Goal: Task Accomplishment & Management: Manage account settings

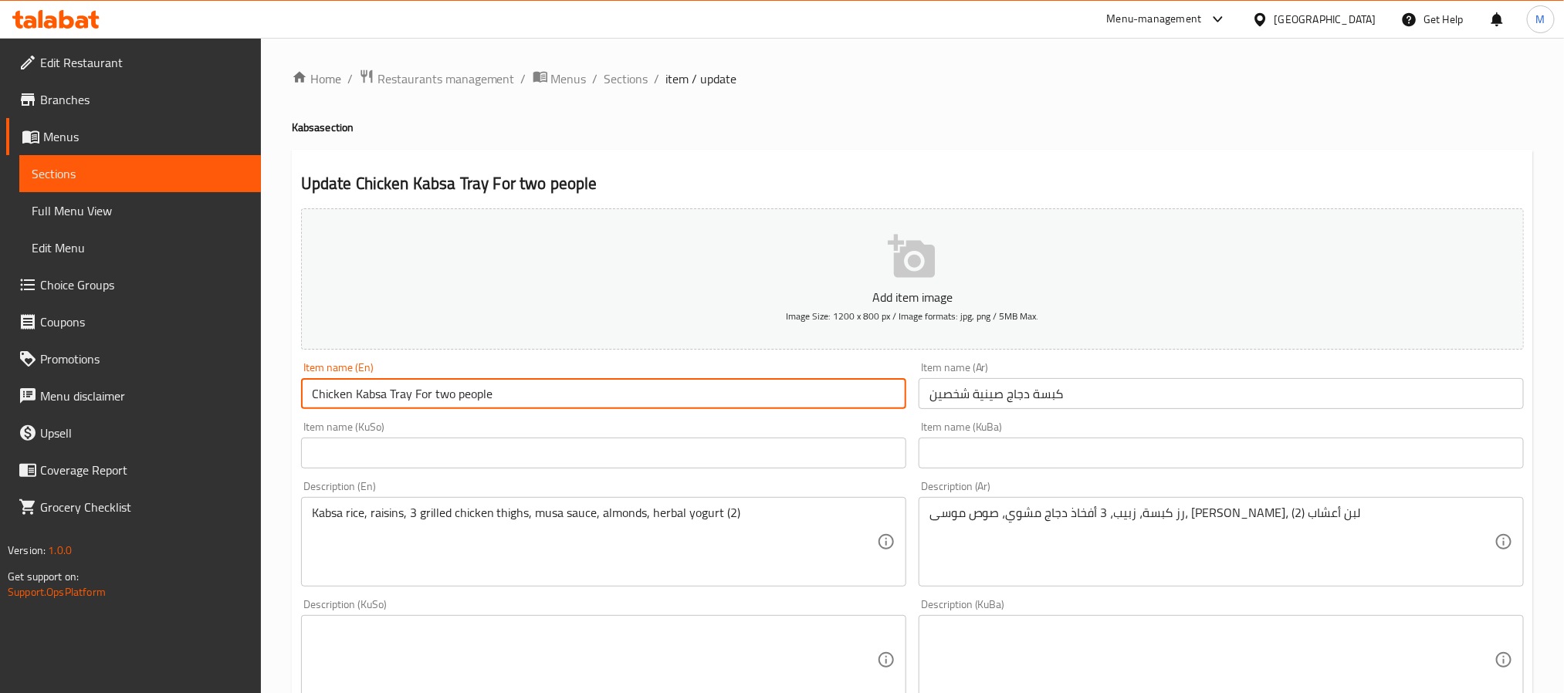
click at [530, 398] on input "Chicken Kabsa Tray For two people" at bounding box center [603, 393] width 605 height 31
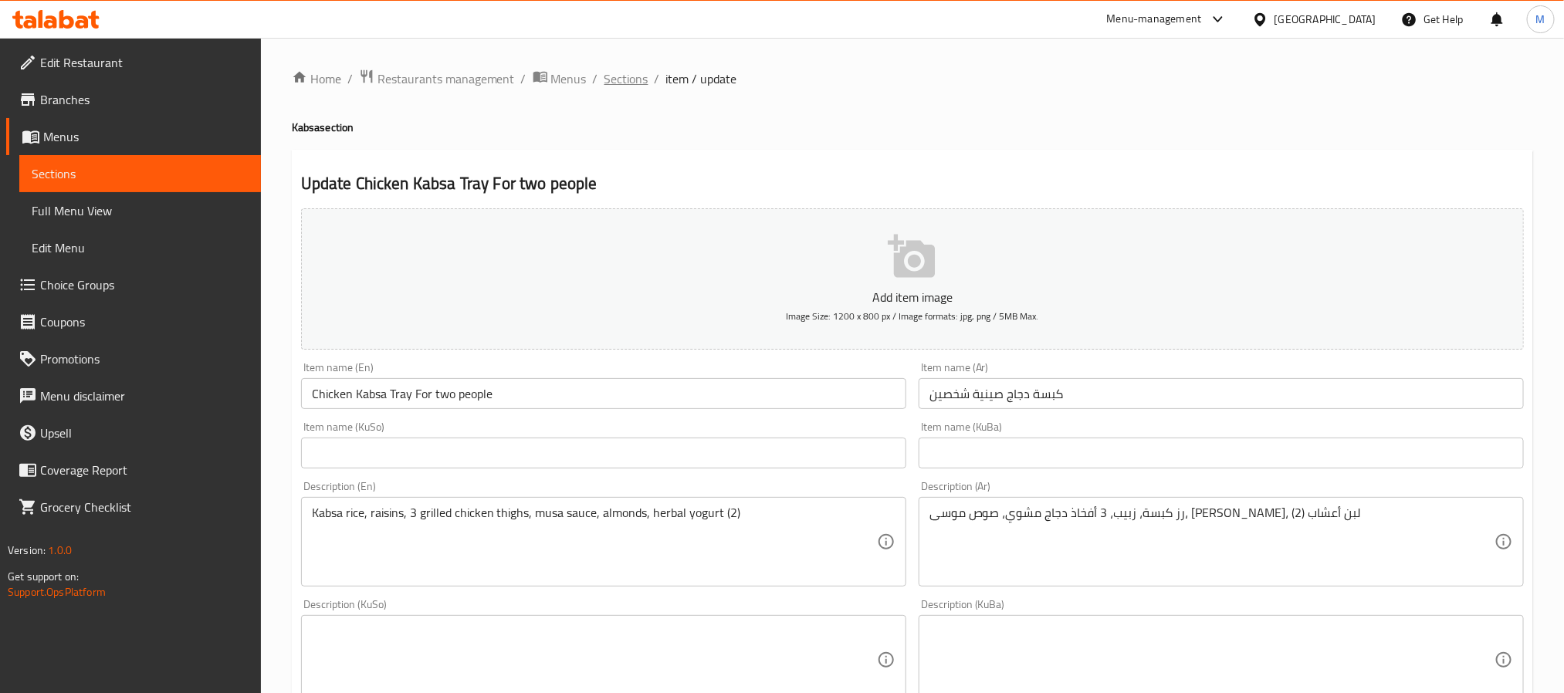
click at [619, 79] on span "Sections" at bounding box center [626, 78] width 44 height 19
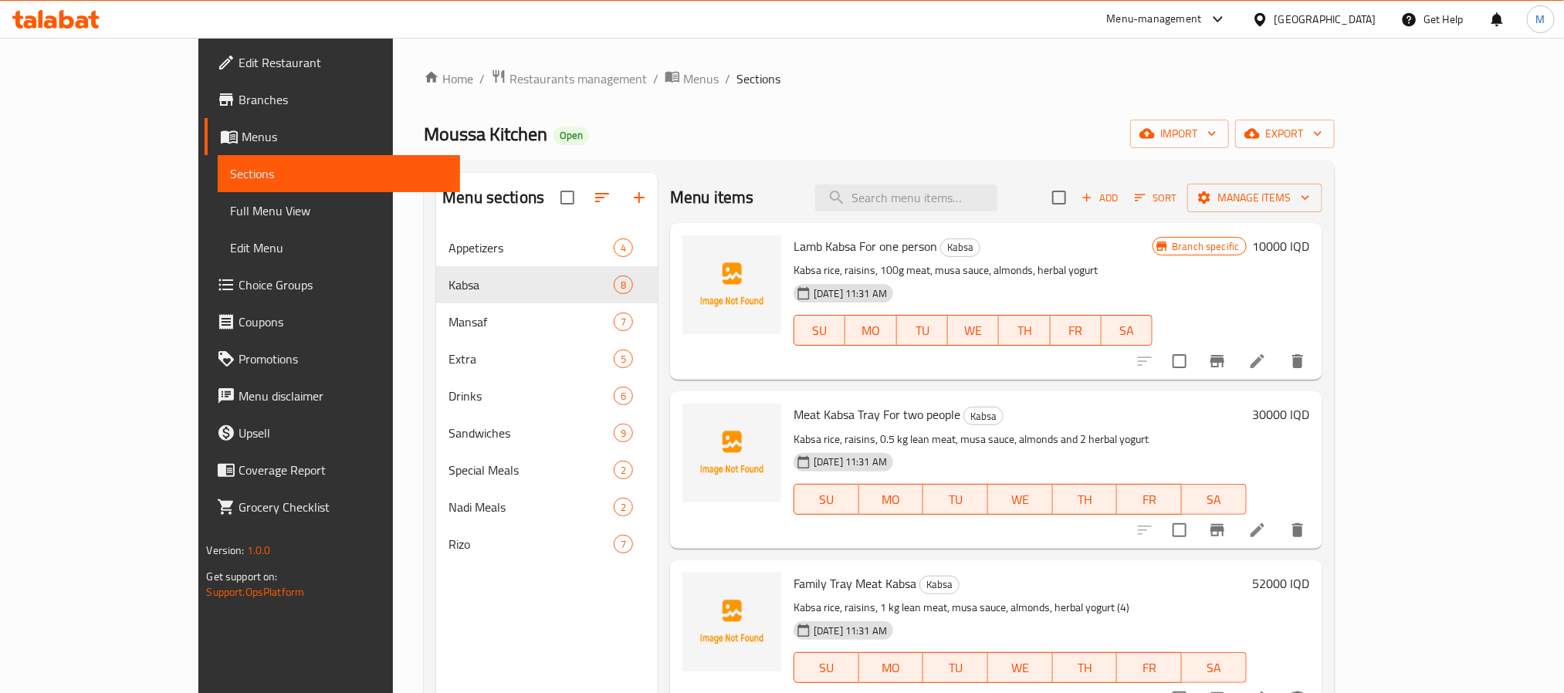
click at [238, 100] on span "Branches" at bounding box center [342, 99] width 208 height 19
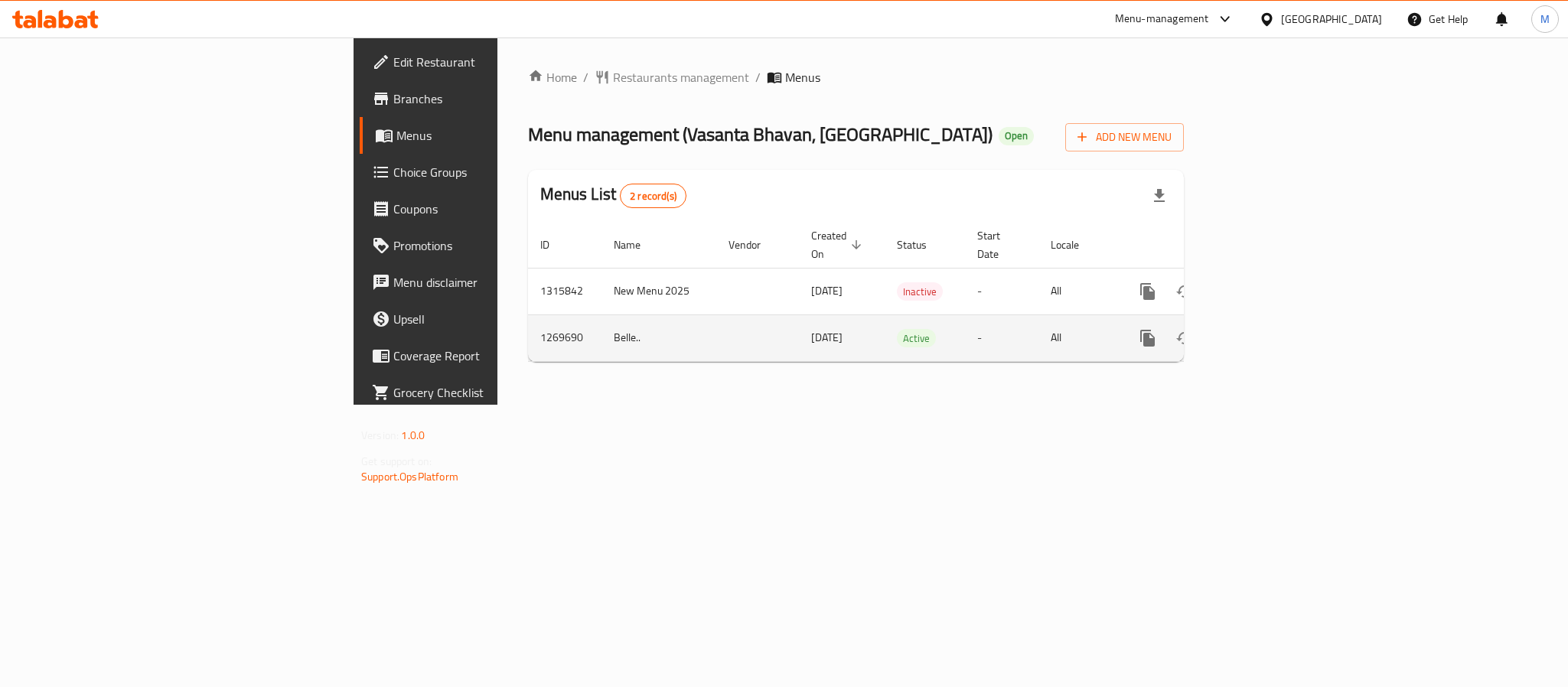
click at [1276, 320] on link "enhanced table" at bounding box center [1258, 338] width 37 height 37
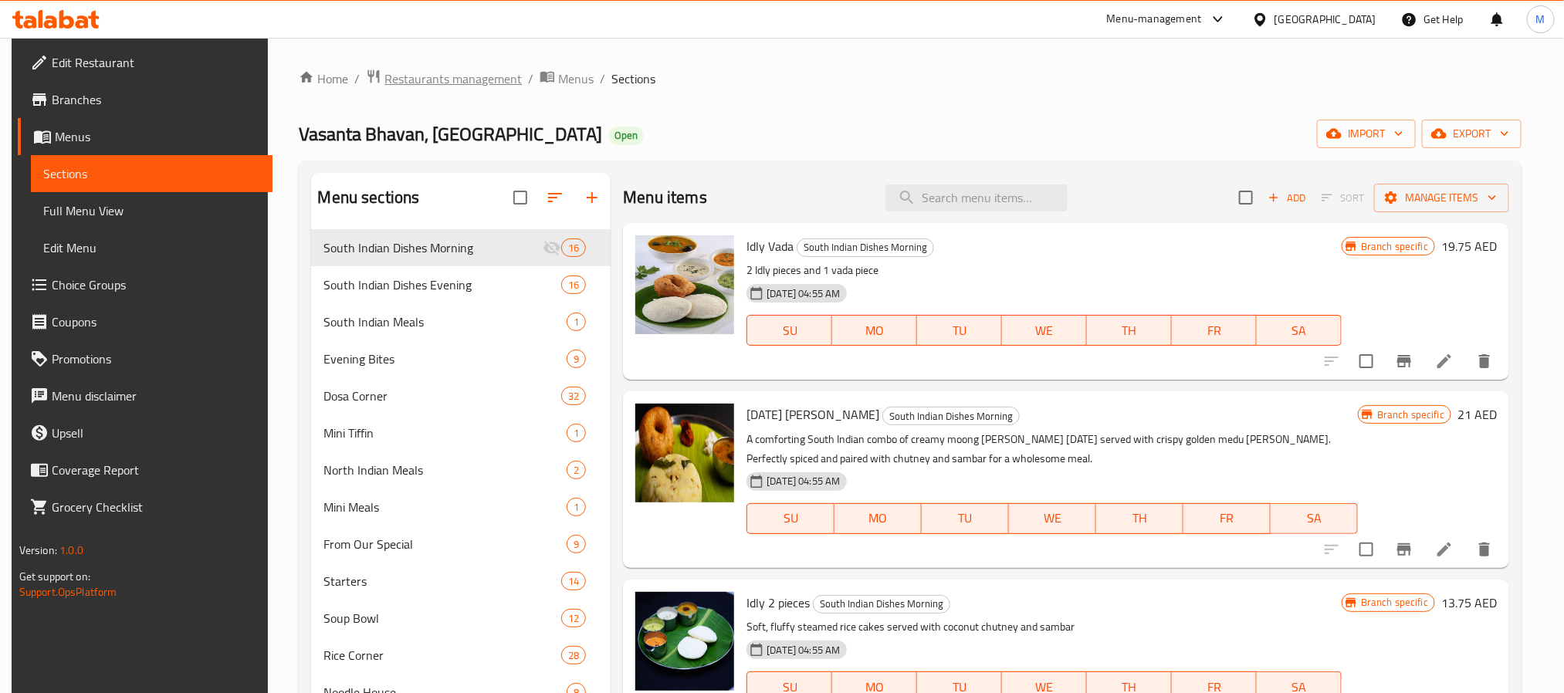
click at [424, 75] on span "Restaurants management" at bounding box center [452, 78] width 137 height 19
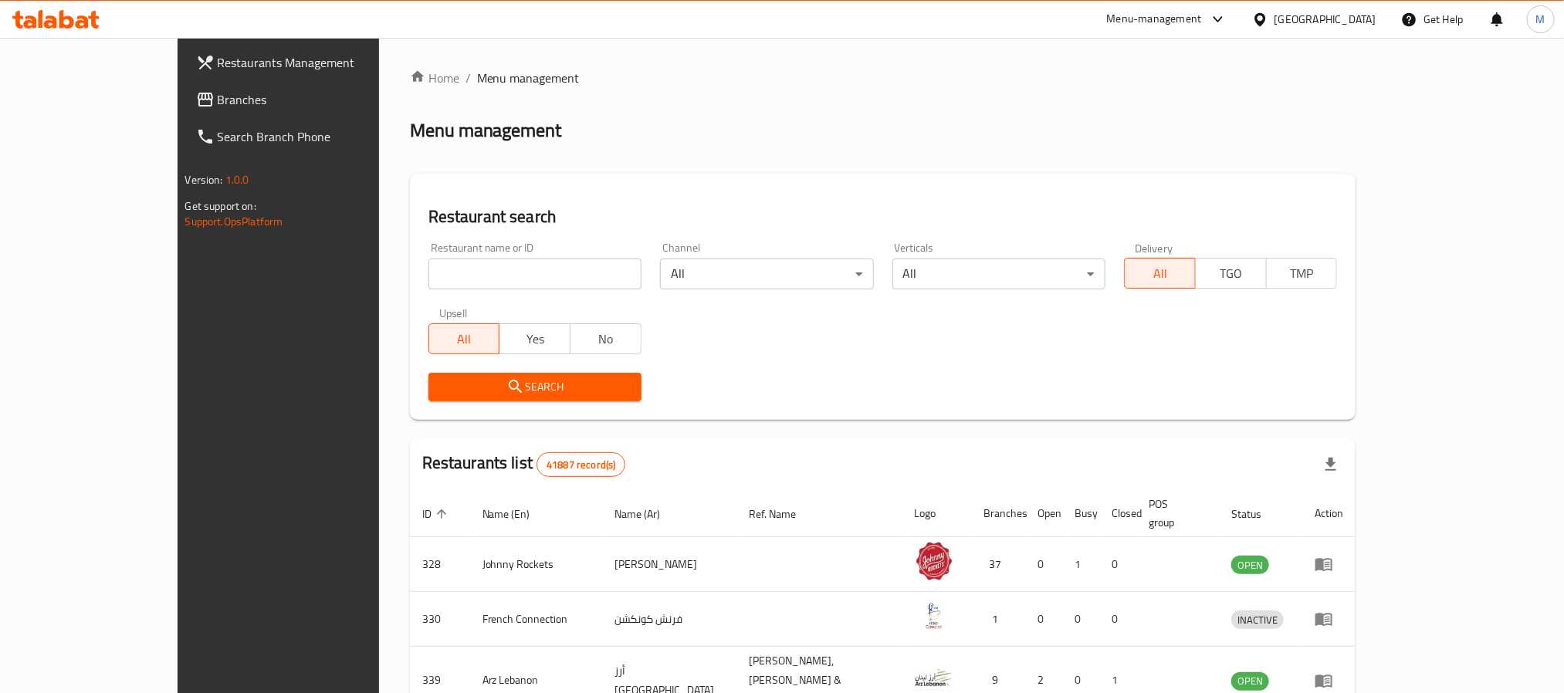
click at [178, 104] on div "Restaurants Management Branches Search Branch Phone Version: 1.0.0 Get support …" at bounding box center [782, 585] width 1209 height 1094
click at [218, 104] on span "Branches" at bounding box center [322, 99] width 208 height 19
click at [218, 103] on span "Branches" at bounding box center [322, 99] width 208 height 19
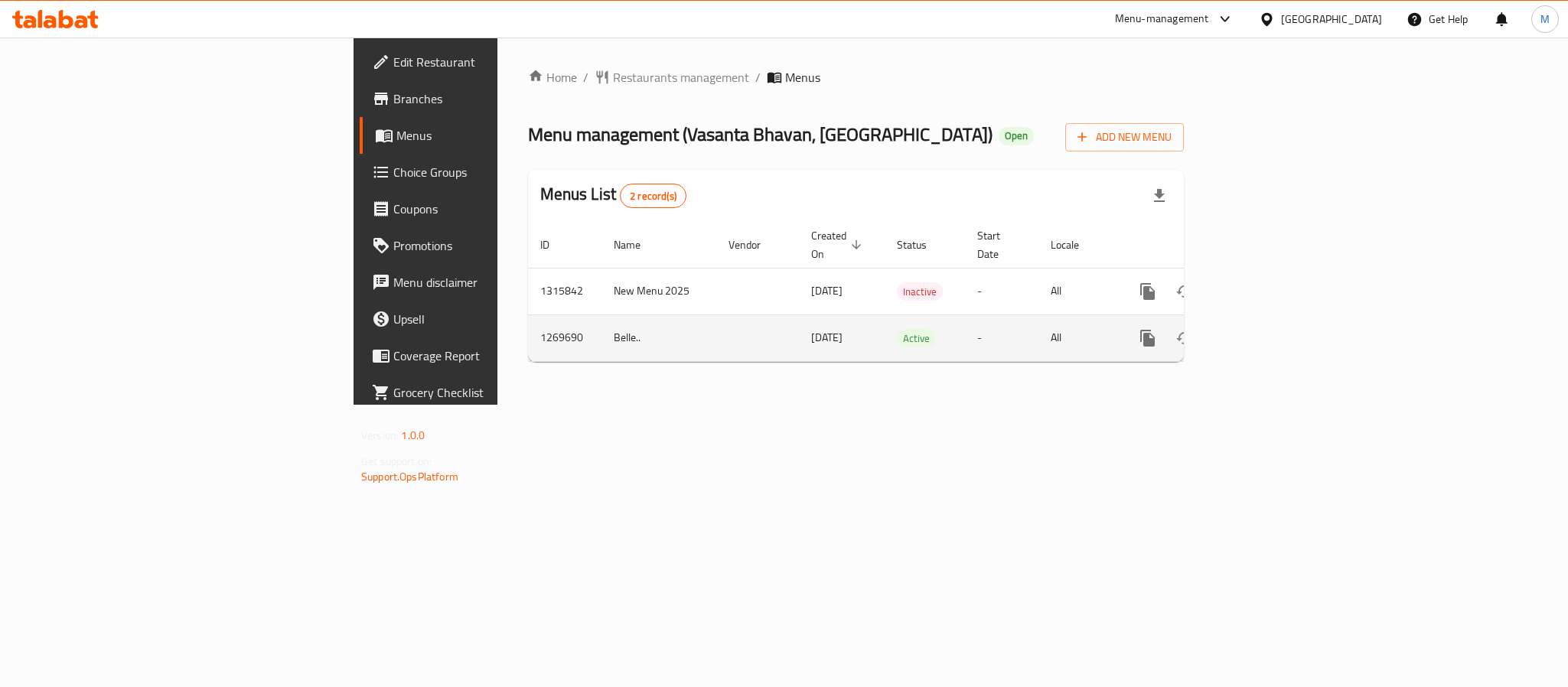
click at [1266, 331] on icon "enhanced table" at bounding box center [1259, 338] width 14 height 14
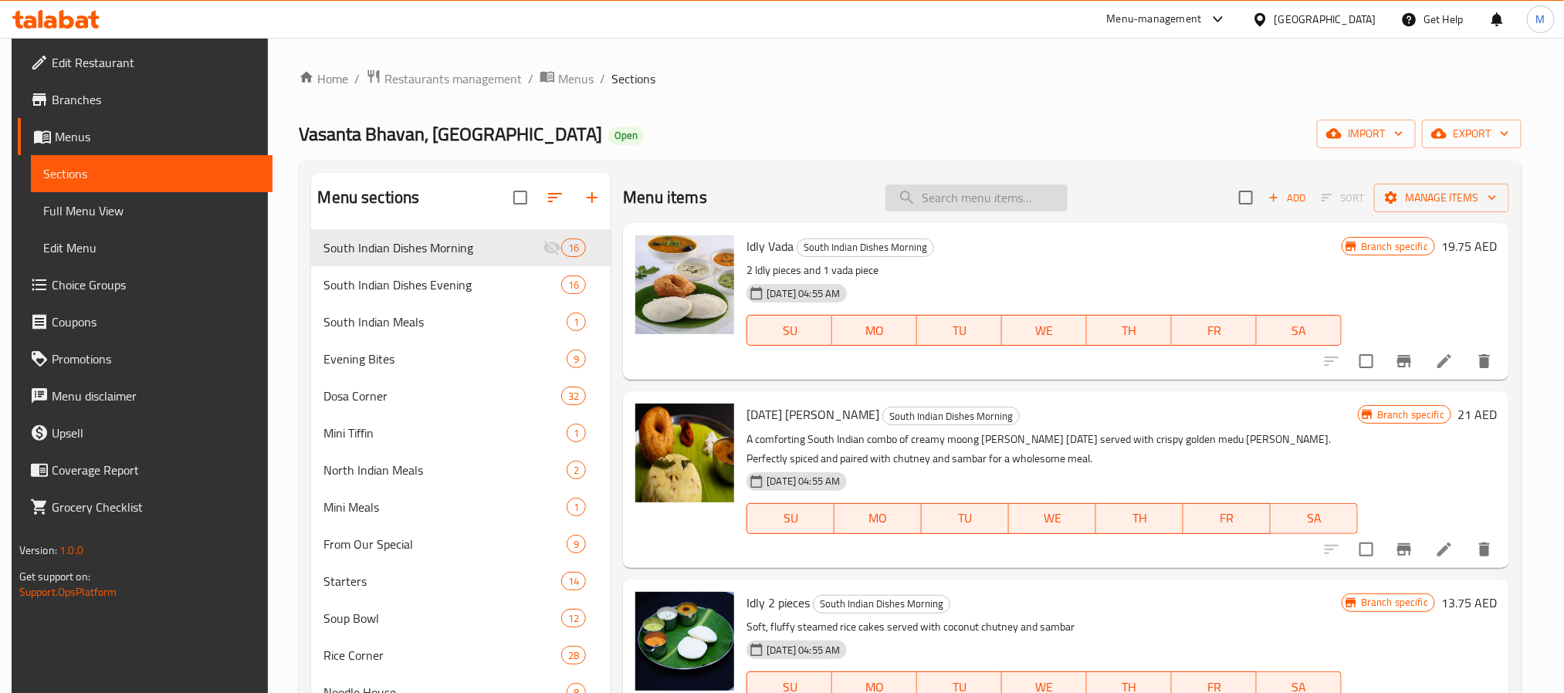
click at [952, 207] on input "search" at bounding box center [976, 197] width 182 height 27
paste input "Mini Milagu Podi Idly"
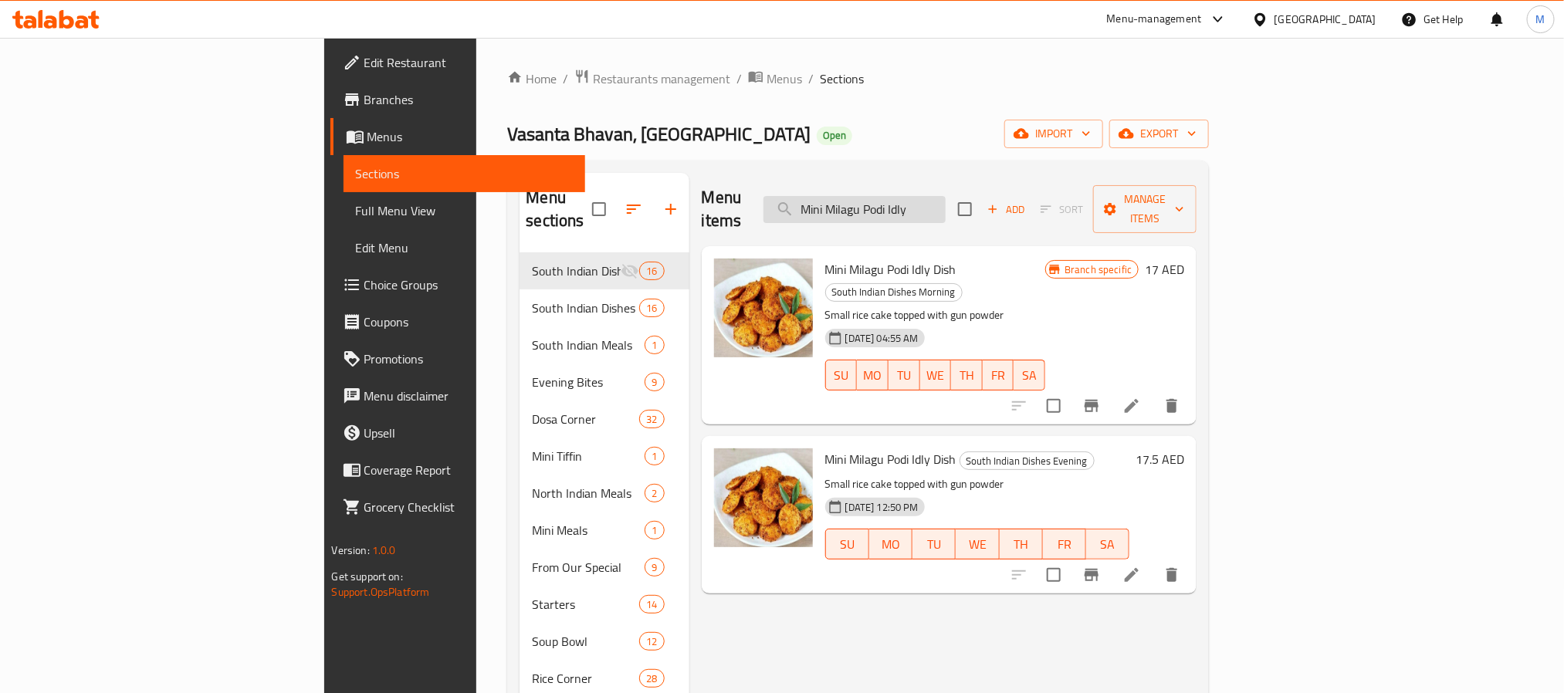
click at [945, 201] on input "Mini Milagu Podi Idly" at bounding box center [854, 209] width 182 height 27
paste input "Paneer Makhani with Butter"
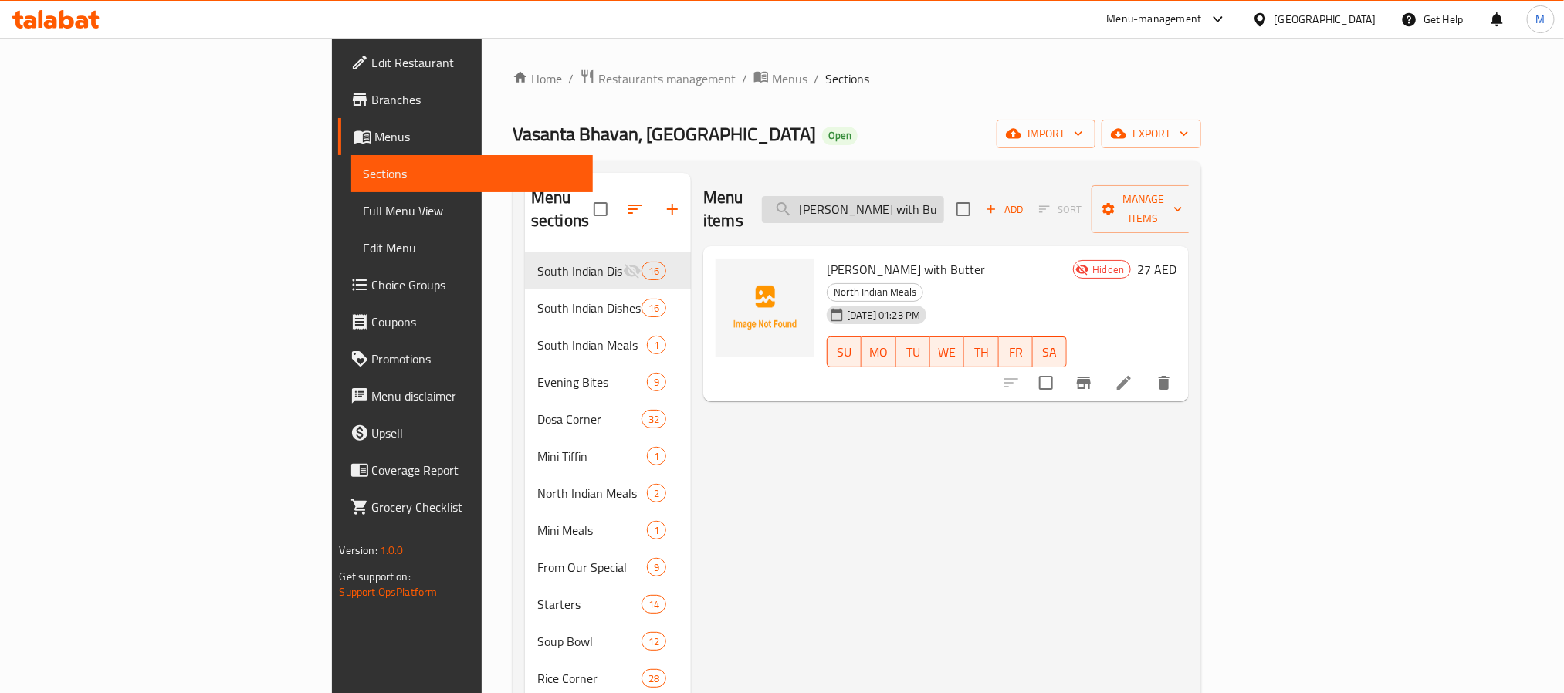
click at [944, 196] on input "Paneer Makhani with Butter" at bounding box center [853, 209] width 182 height 27
paste input "Tomato Shorba"
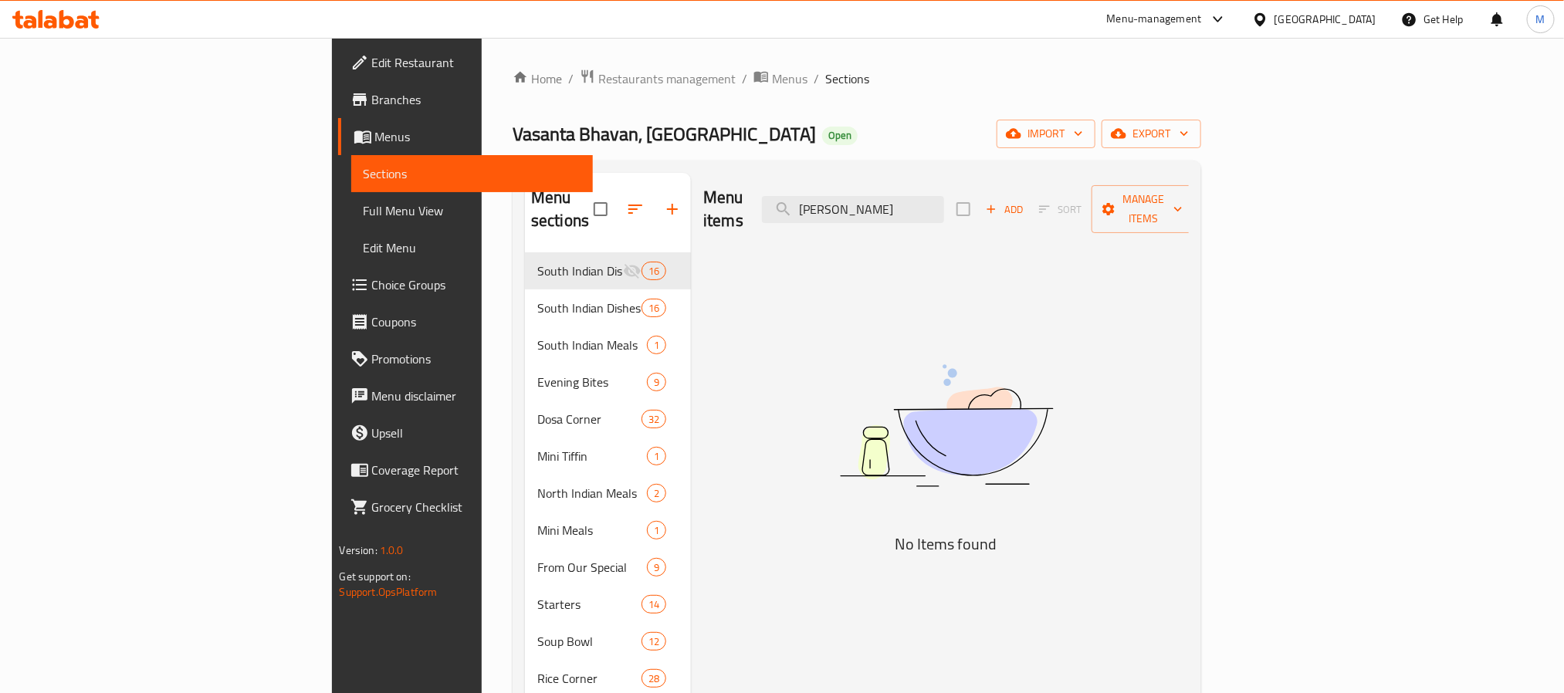
click at [1008, 213] on div "Menu items Tomato Shorba Add Sort Manage items" at bounding box center [945, 209] width 485 height 73
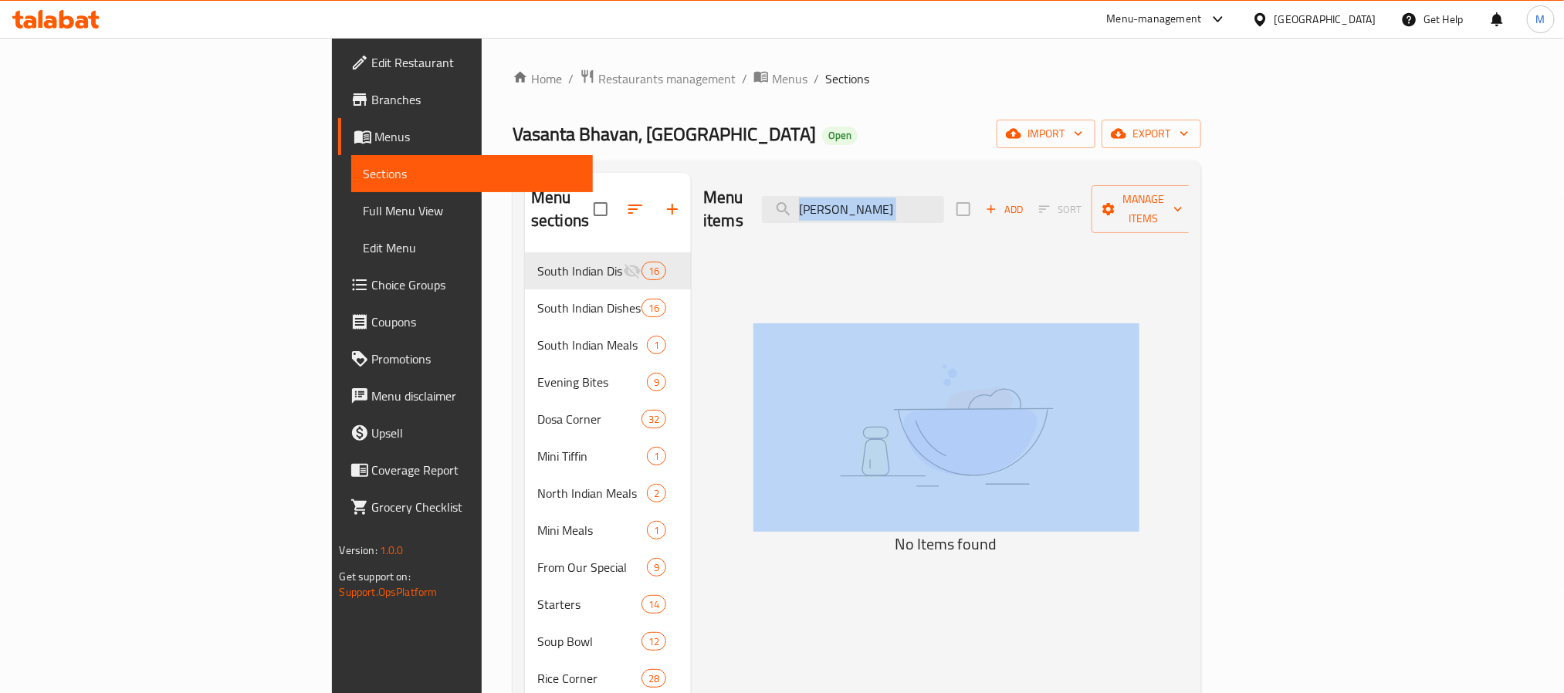
click at [1008, 213] on div "Menu items Tomato Shorba Add Sort Manage items" at bounding box center [945, 209] width 485 height 73
click at [944, 209] on input "Tomato Shorba" at bounding box center [853, 209] width 182 height 27
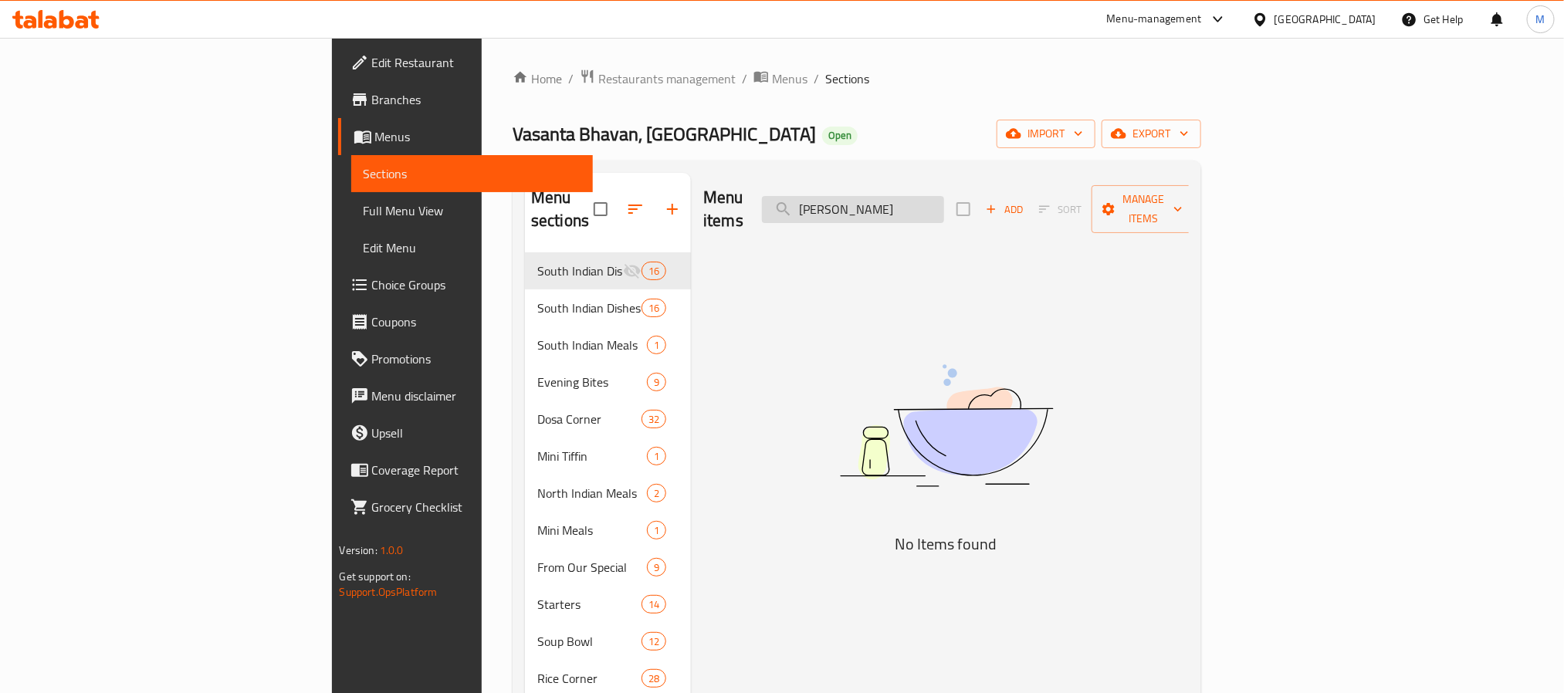
click at [944, 209] on input "Tomato Shorba" at bounding box center [853, 209] width 182 height 27
paste input "Paneer Makhani with Butter"
click at [944, 196] on input "Tomato Paneer Makhani with Butter" at bounding box center [853, 209] width 182 height 27
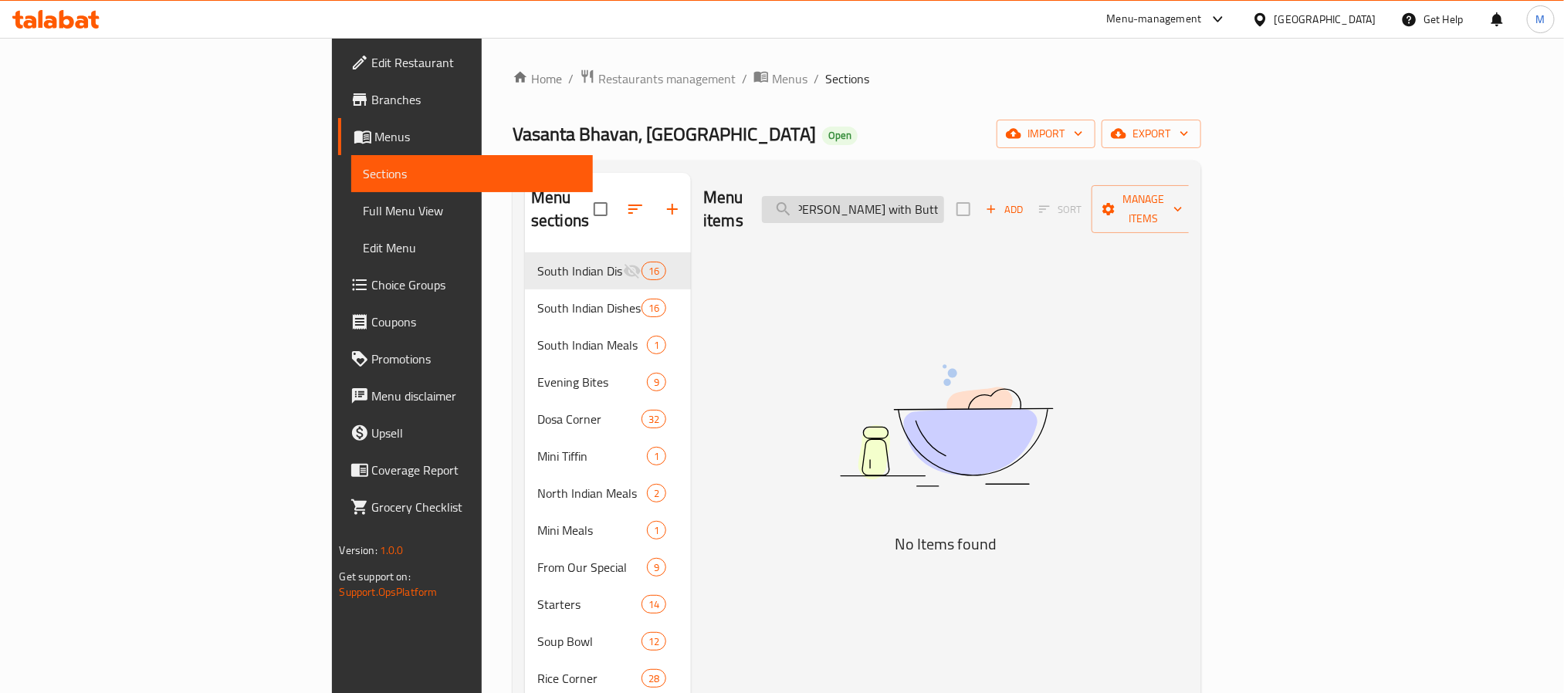
click at [944, 196] on input "Tomato Paneer Makhani with Butter" at bounding box center [853, 209] width 182 height 27
paste input "search"
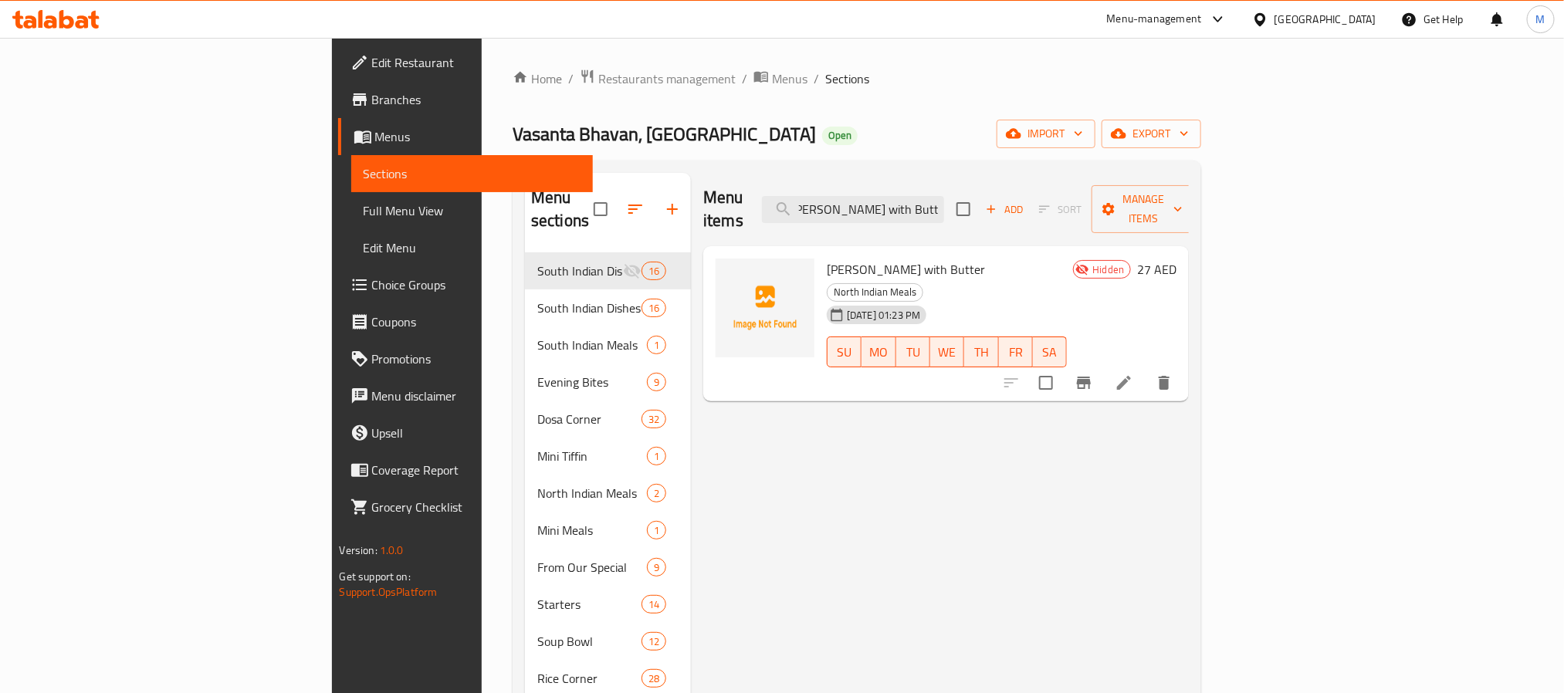
scroll to position [0, 0]
click at [944, 196] on input "Paneer Makhani with Butter" at bounding box center [853, 209] width 182 height 27
paste input "Tomato Shorba"
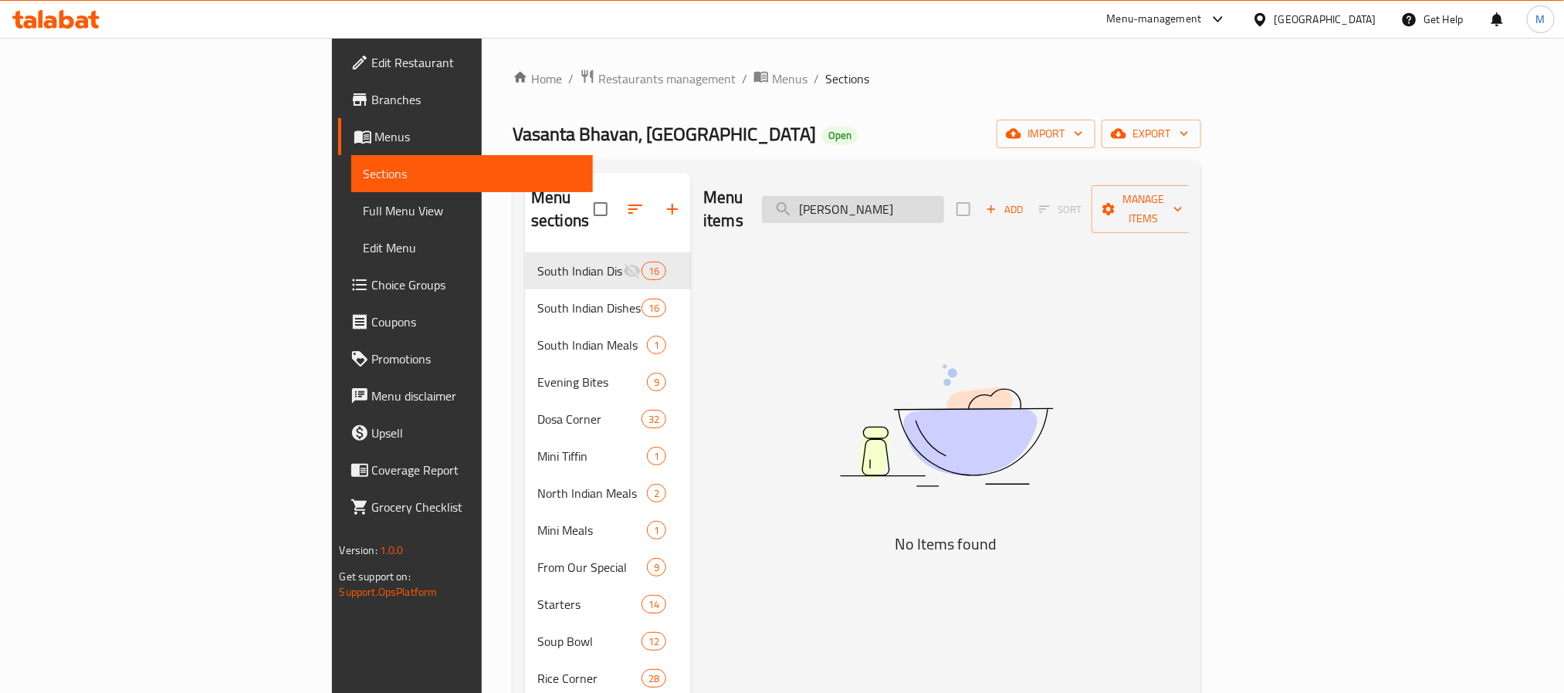
drag, startPoint x: 966, startPoint y: 199, endPoint x: 1016, endPoint y: 200, distance: 50.2
click at [944, 200] on input "Tomato Shorba" at bounding box center [853, 209] width 182 height 27
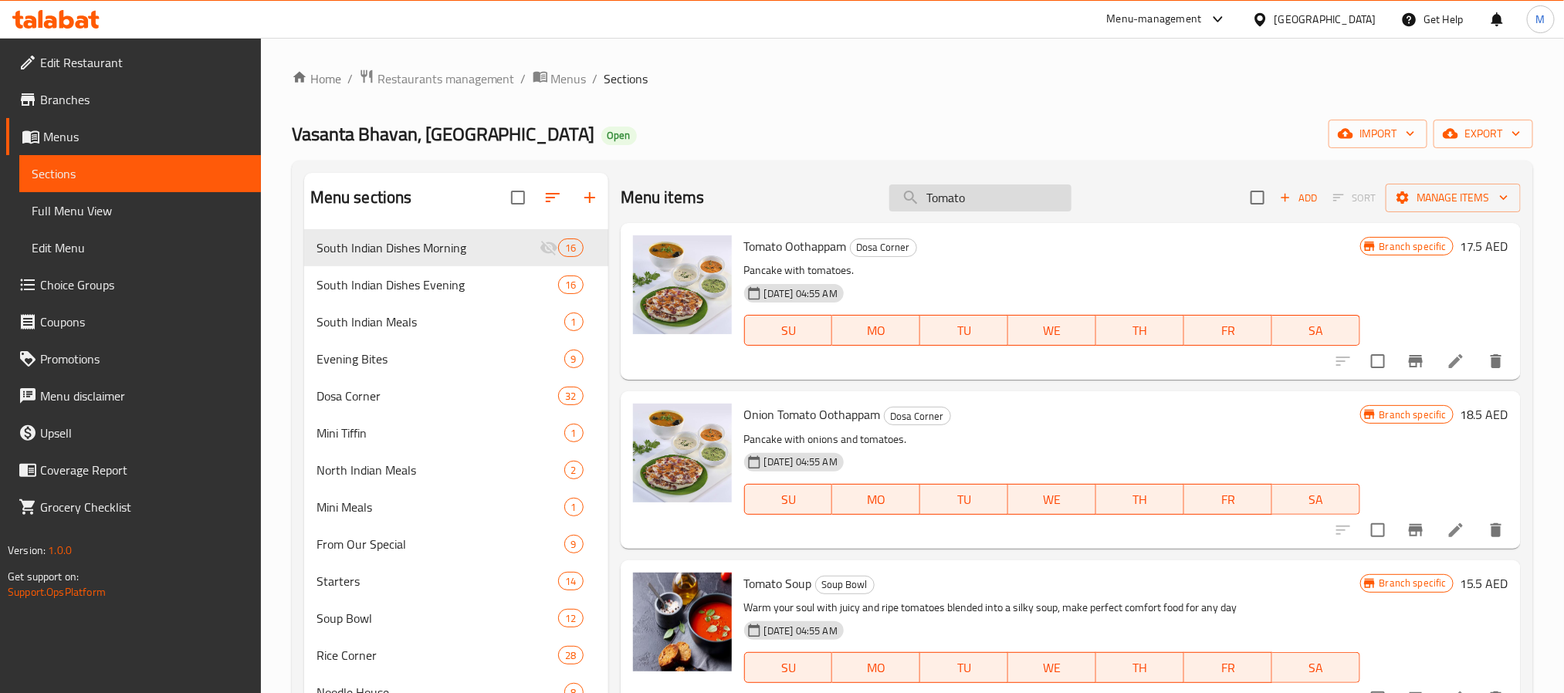
click at [973, 201] on input "Tomato" at bounding box center [980, 197] width 182 height 27
paste input "Mysore Masala"
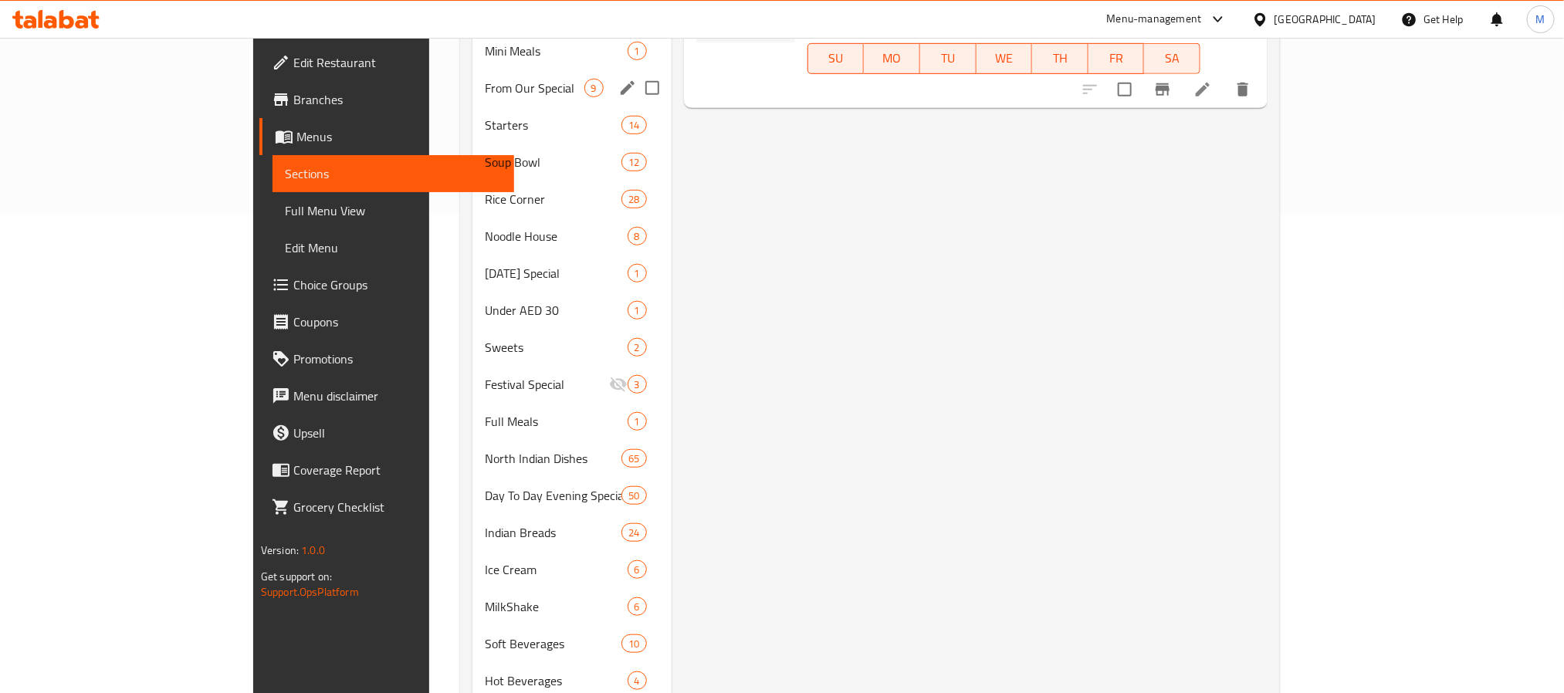
scroll to position [510, 0]
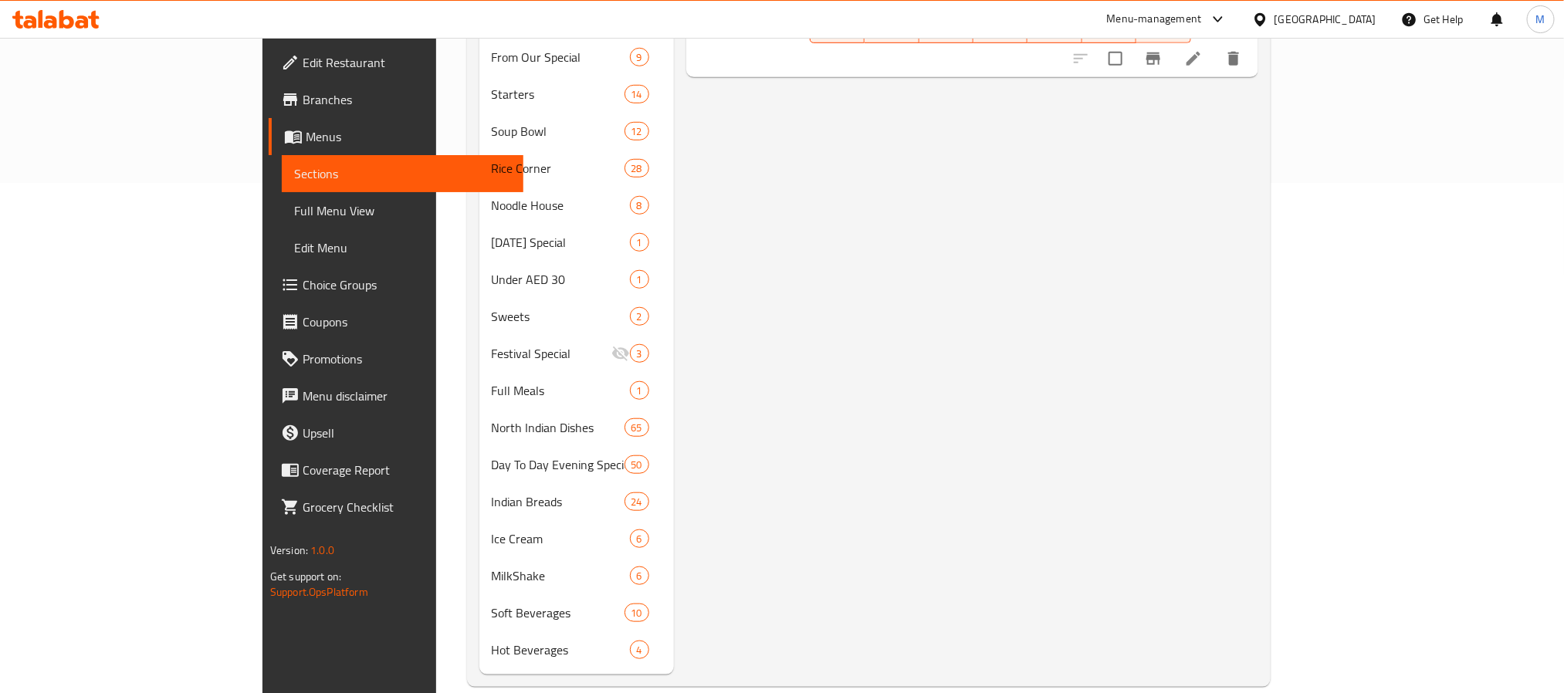
click at [1061, 436] on div "Menu items Mysore Masala Add Sort Manage items Mysore Masala Dosa Dosa Corner T…" at bounding box center [966, 169] width 584 height 1012
click at [889, 463] on div "Menu items Mysore Masala Add Sort Manage items Mysore Masala Dosa Dosa Corner T…" at bounding box center [966, 169] width 584 height 1012
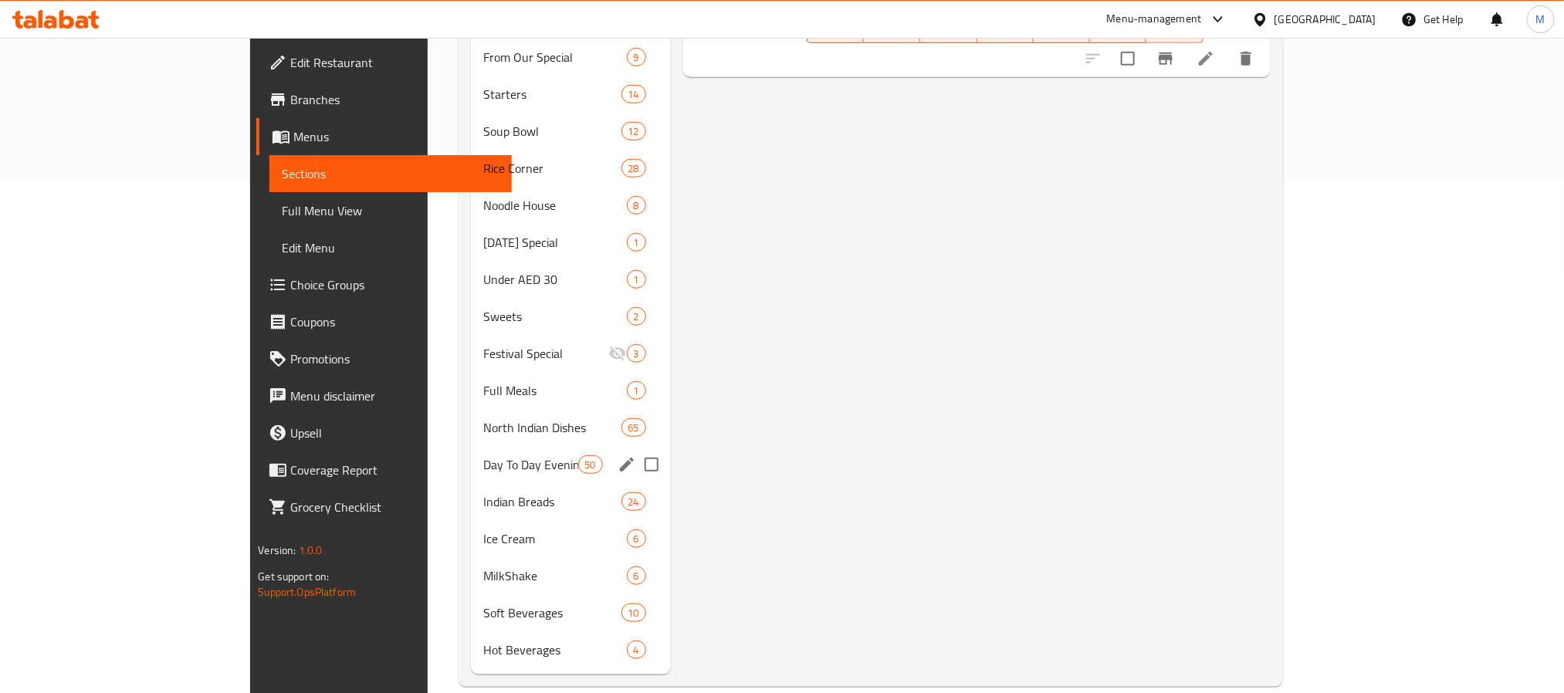
click at [471, 454] on div "Day To Day Evening Special 50" at bounding box center [571, 464] width 200 height 37
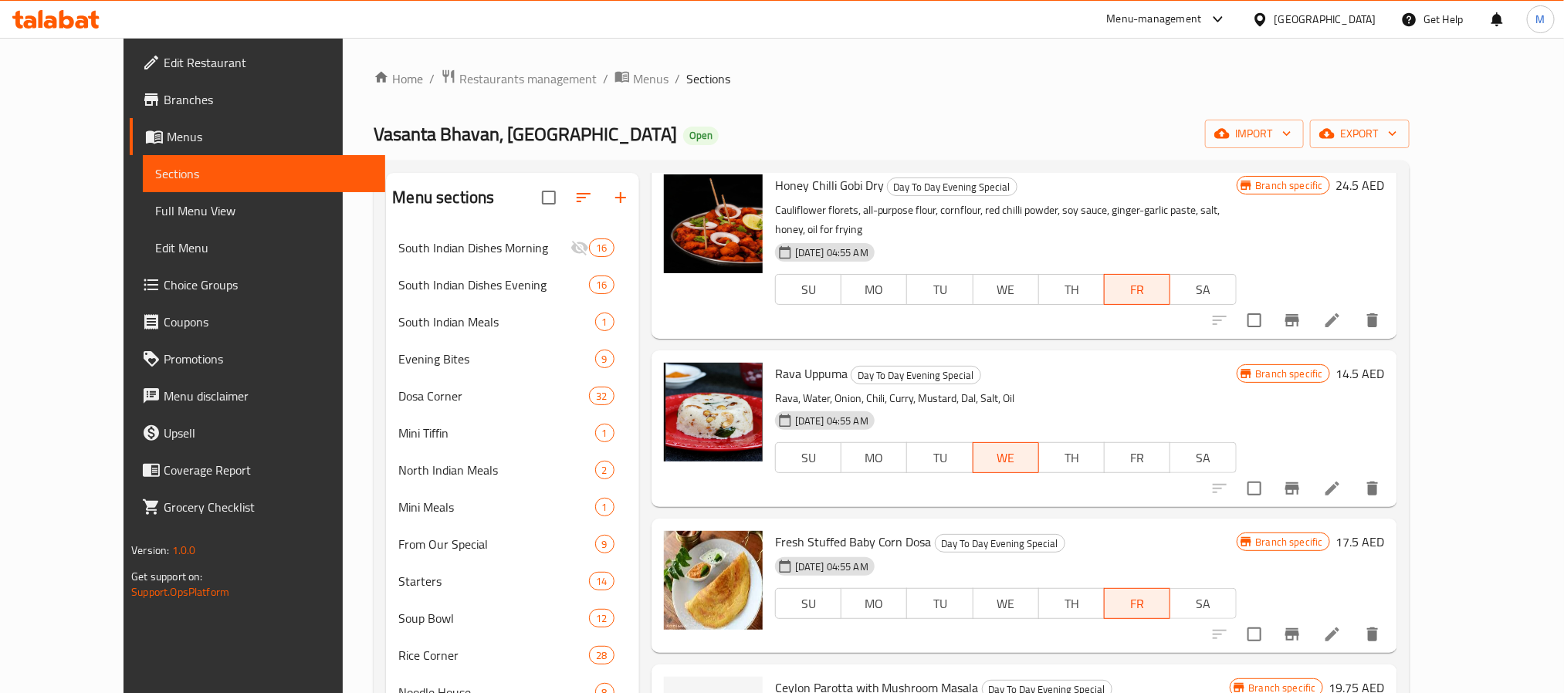
scroll to position [6932, 0]
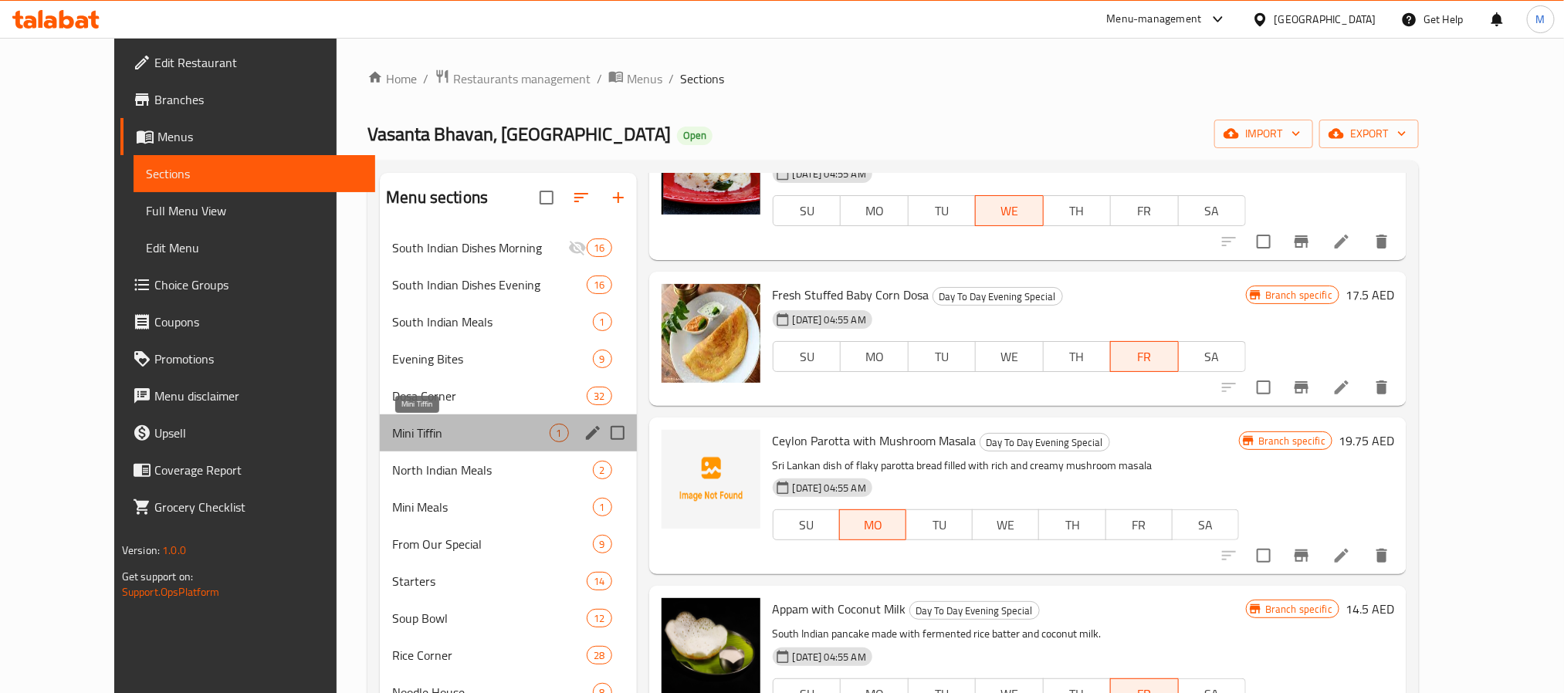
drag, startPoint x: 375, startPoint y: 433, endPoint x: 378, endPoint y: 405, distance: 28.0
click at [392, 433] on span "Mini Tiffin" at bounding box center [470, 433] width 157 height 19
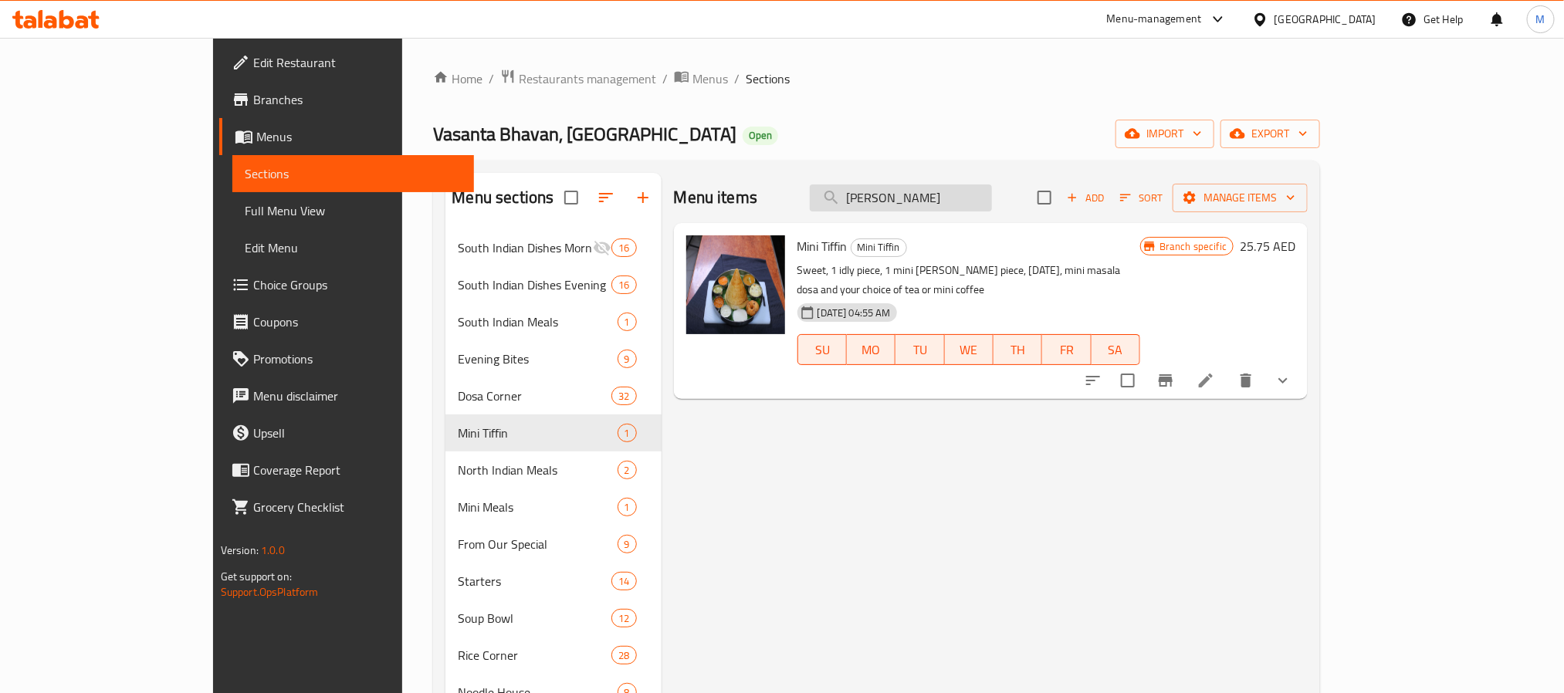
click at [992, 204] on input "Mysore Masala" at bounding box center [901, 197] width 182 height 27
paste input "ix Vegetable Bonda (2 Pcs)"
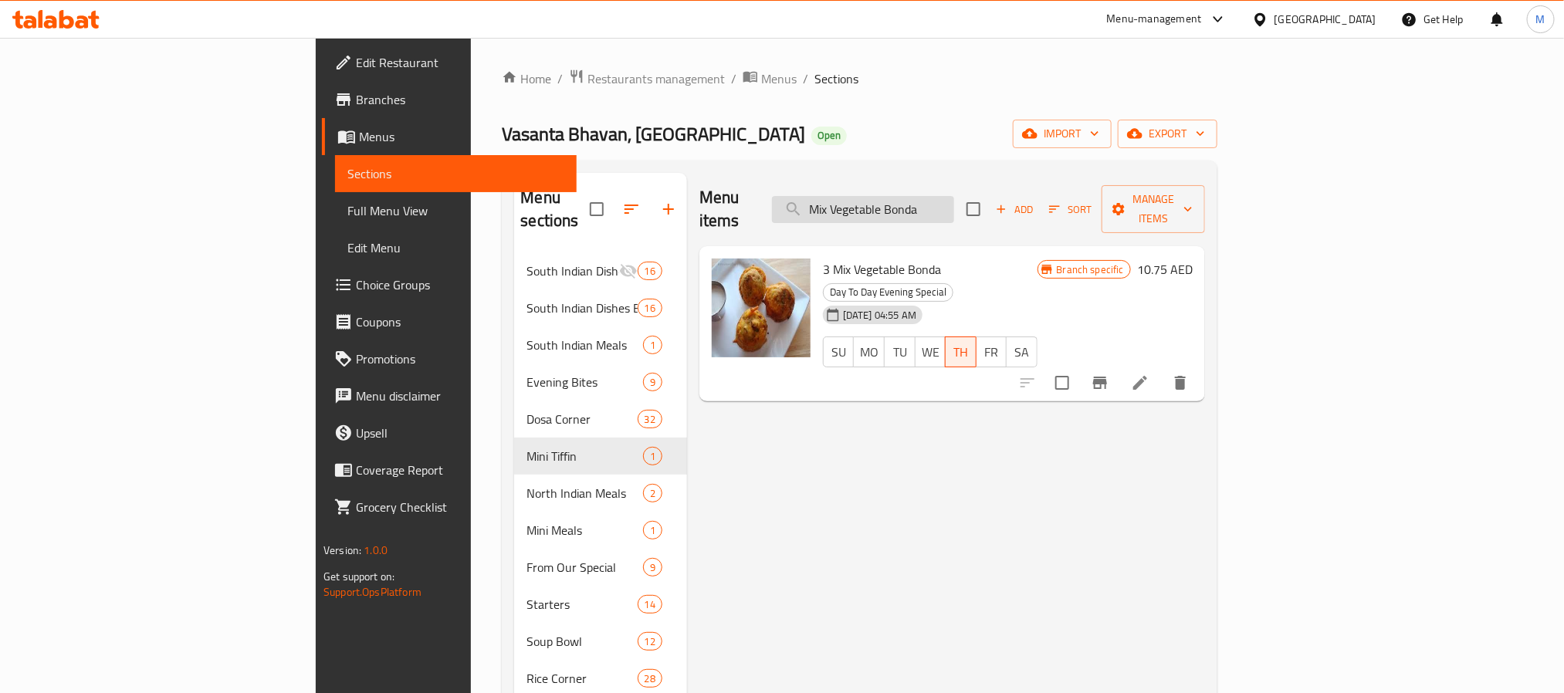
click at [954, 196] on input "Mix Vegetable Bonda" at bounding box center [863, 209] width 182 height 27
paste input "Dal Shorb"
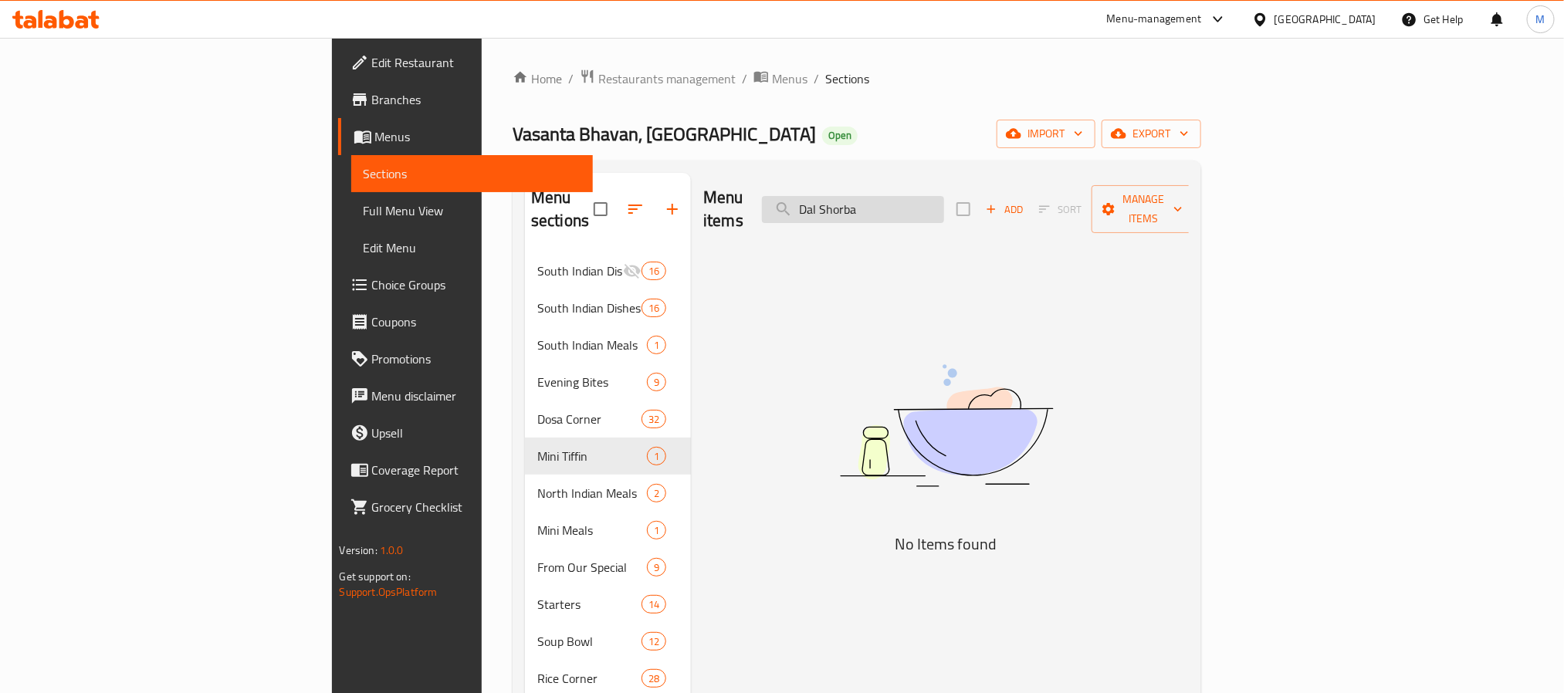
click at [944, 198] on input "Dal Shorba" at bounding box center [853, 209] width 182 height 27
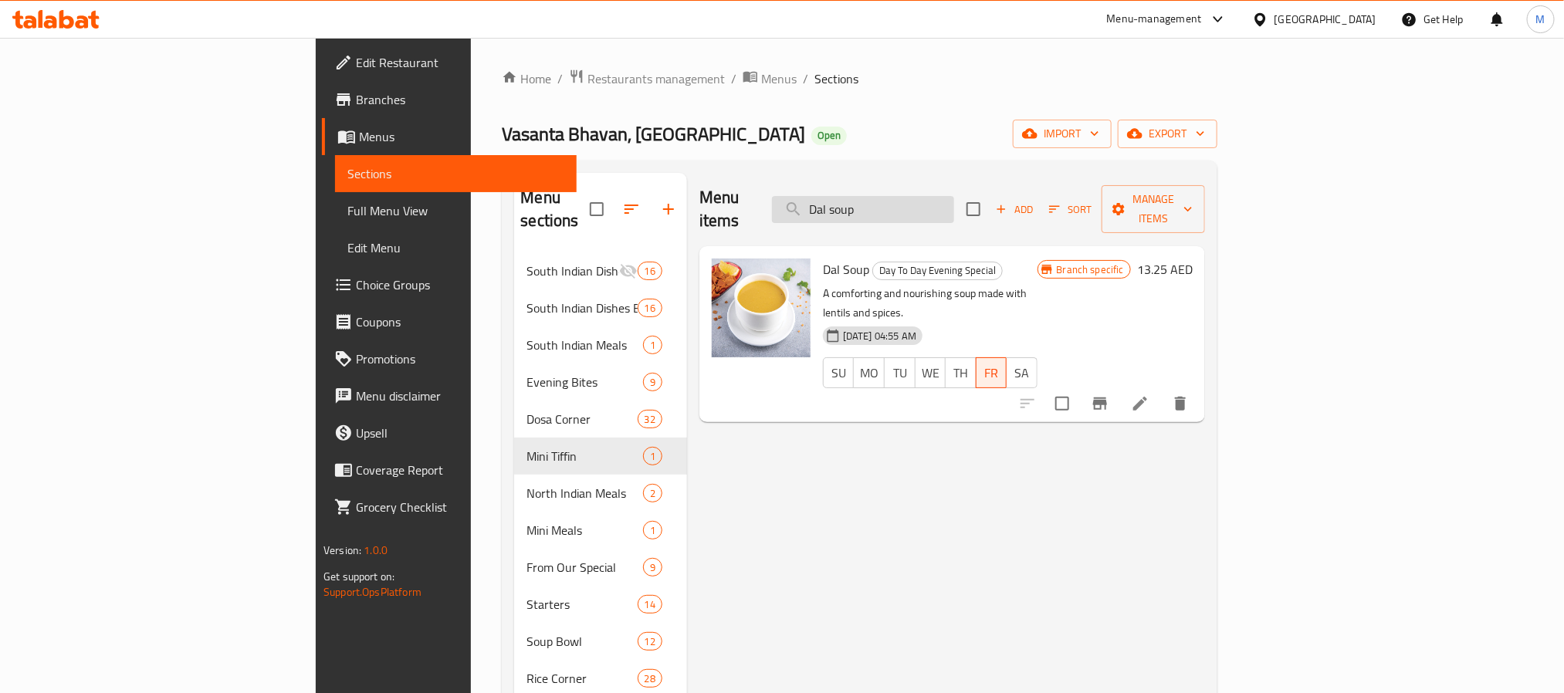
click at [954, 205] on input "Dal soup" at bounding box center [863, 209] width 182 height 27
paste input "Paneer Makhani with Butter"
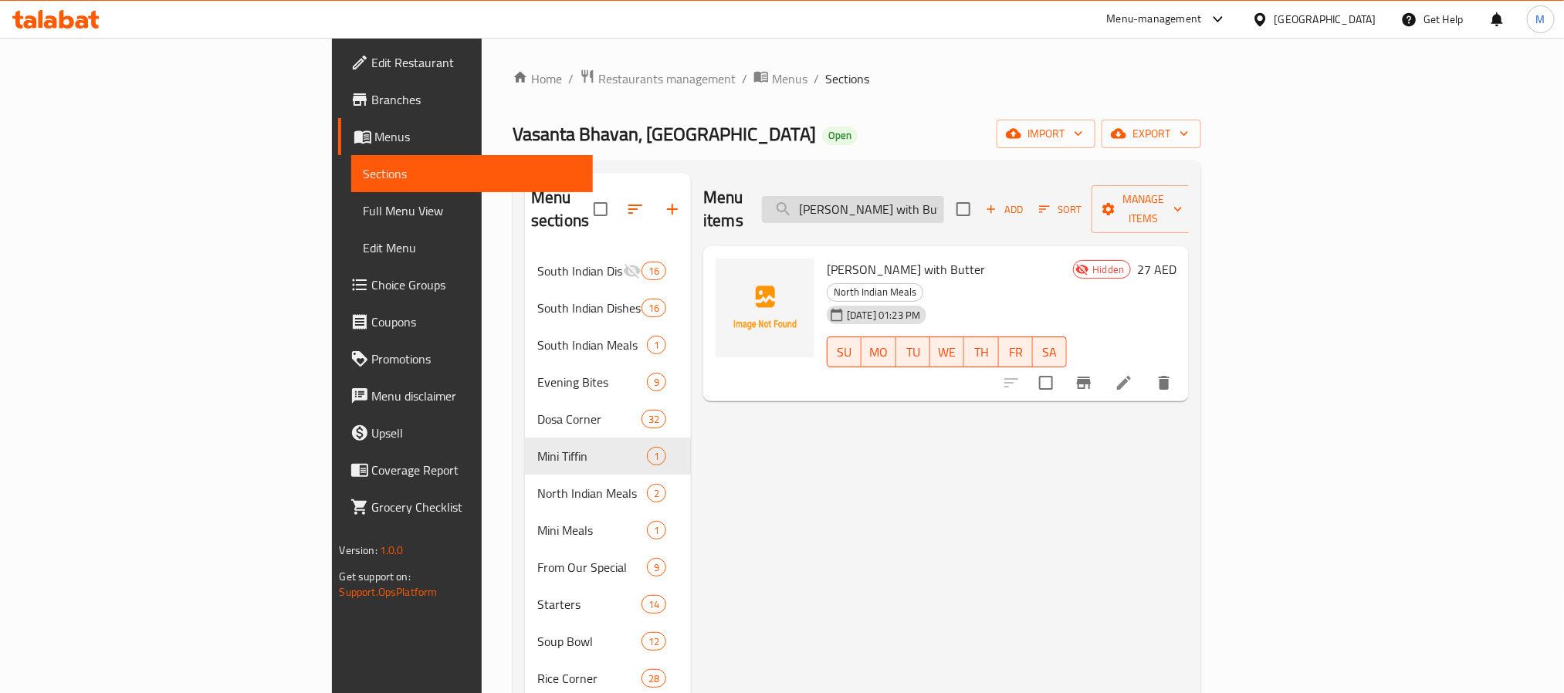
click at [944, 196] on input "Paneer Makhani with Butter" at bounding box center [853, 209] width 182 height 27
paste input "Mysore Masala Dosa"
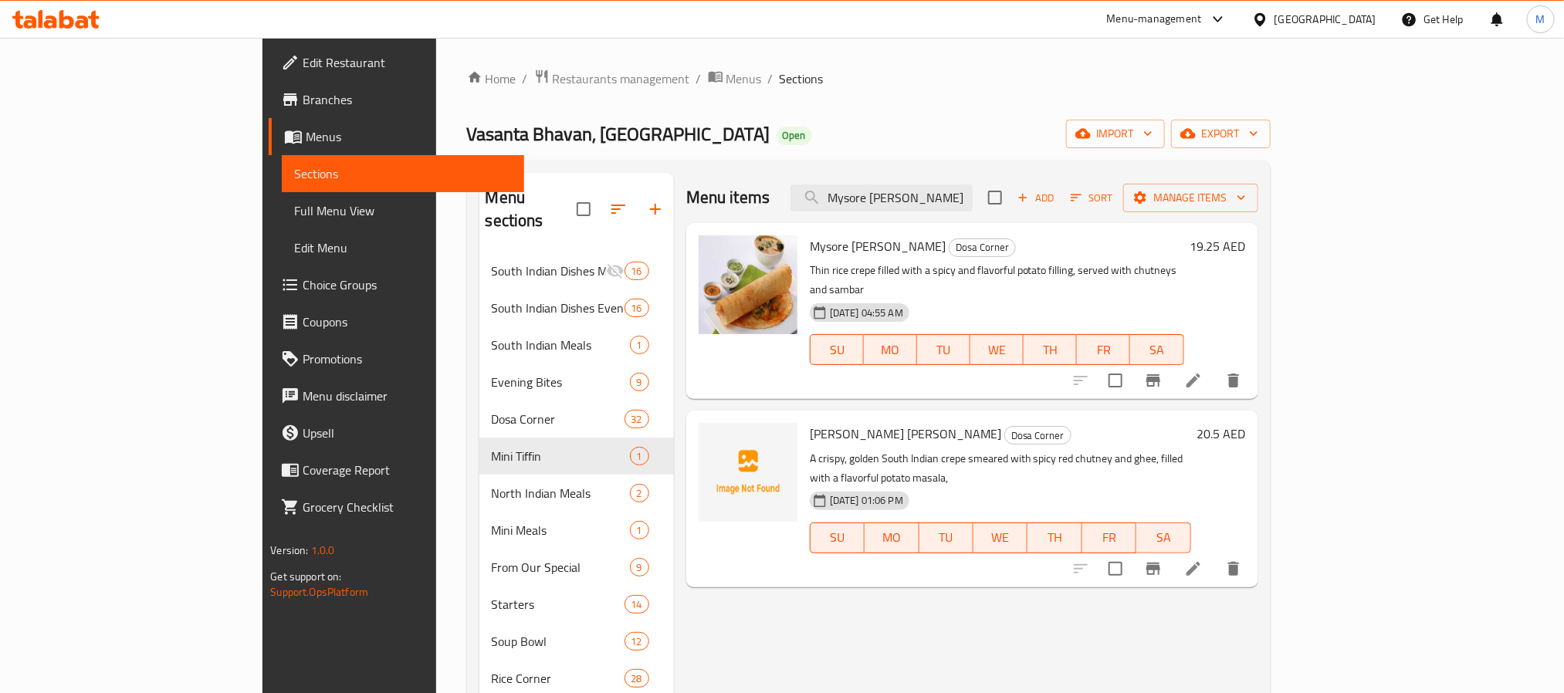
type input "Mysore Masala Dosa"
click at [553, 69] on span "Restaurants management" at bounding box center [621, 78] width 137 height 19
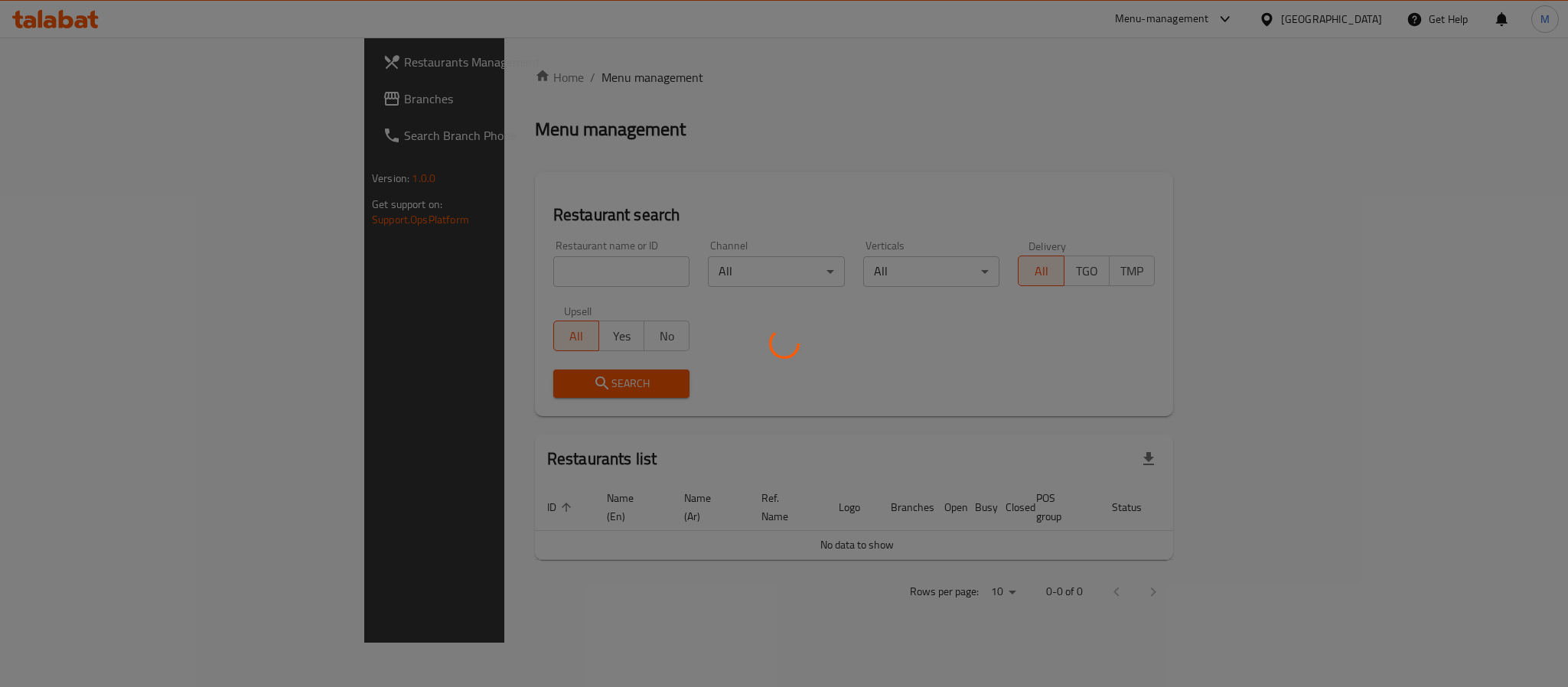
click at [455, 274] on div at bounding box center [784, 343] width 1568 height 687
click at [467, 267] on div at bounding box center [784, 343] width 1568 height 687
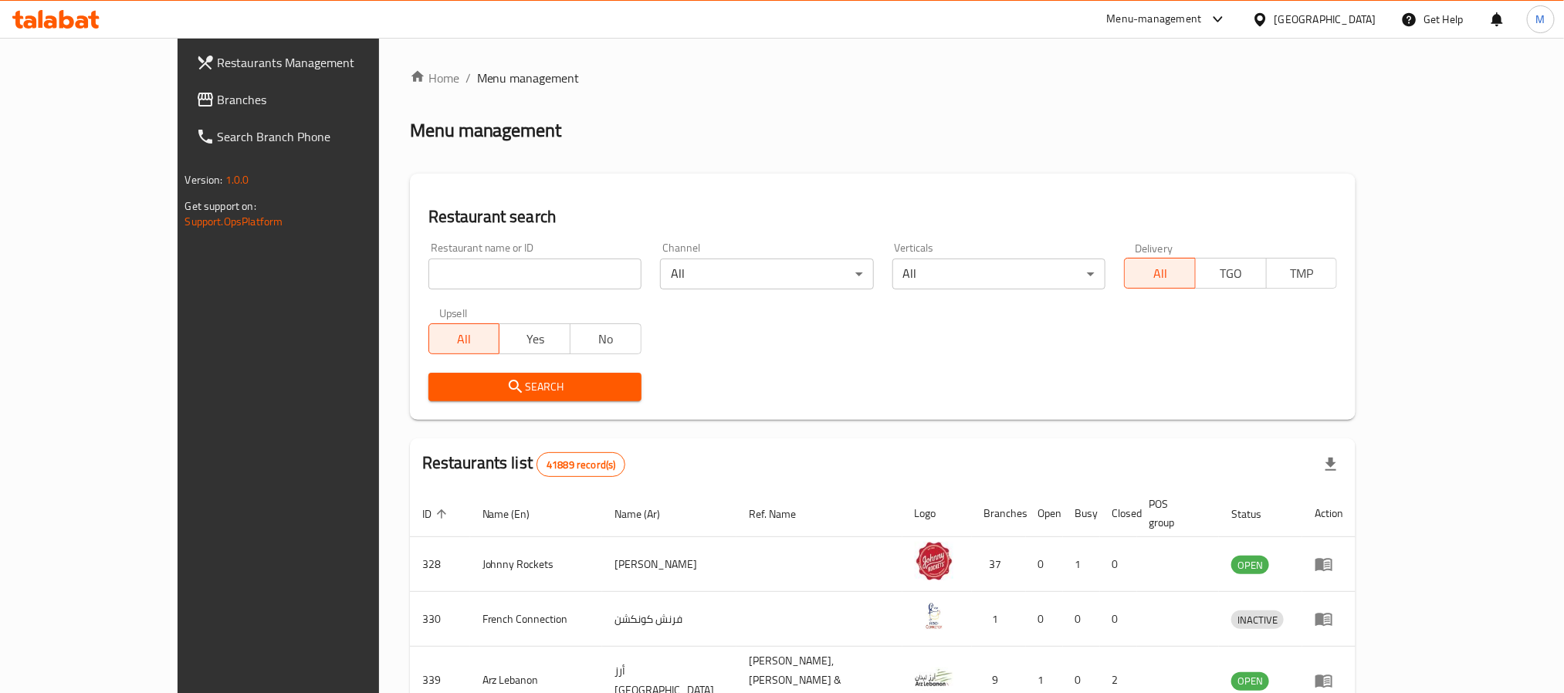
click at [428, 269] on input "search" at bounding box center [534, 274] width 213 height 31
paste input "673466"
type input "673466"
click button "Search" at bounding box center [534, 387] width 213 height 29
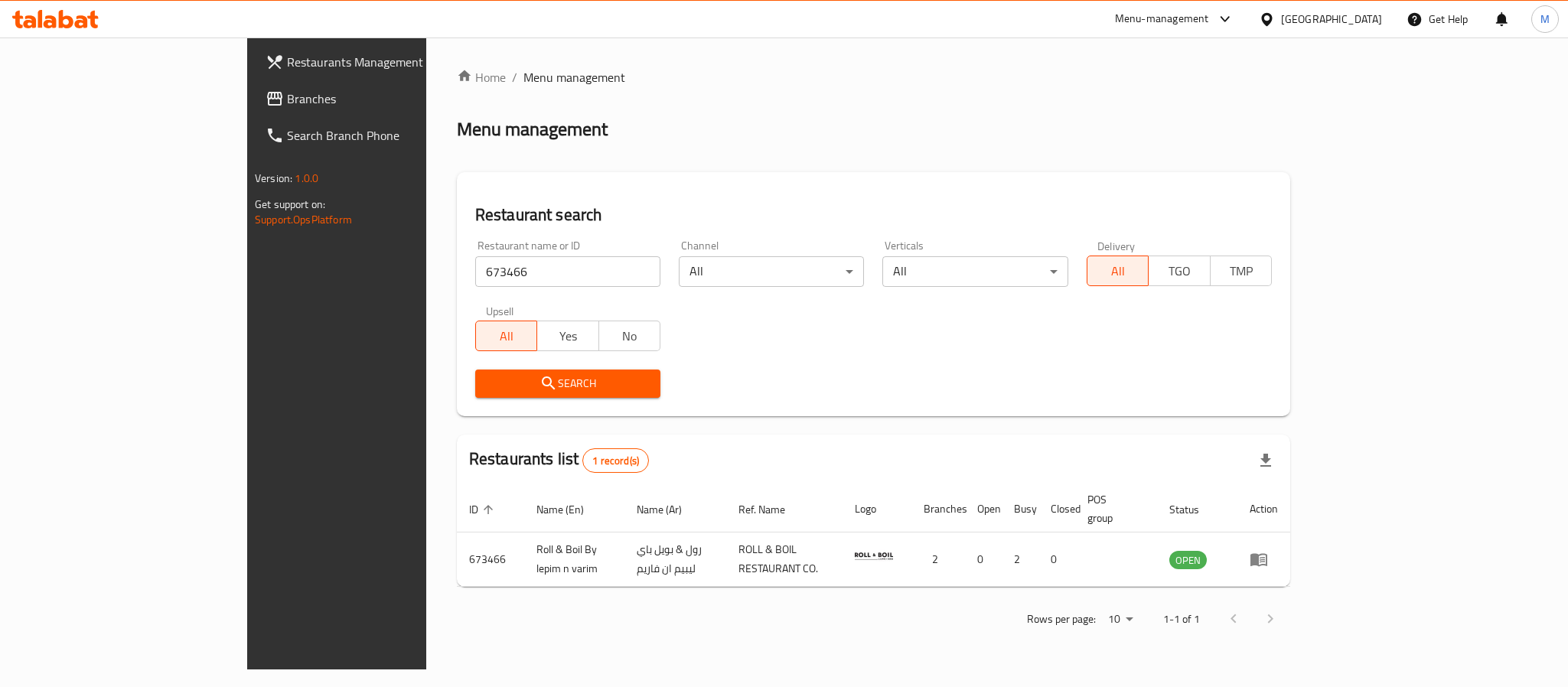
click at [843, 117] on div "Menu management" at bounding box center [874, 129] width 833 height 25
click at [1210, 21] on div at bounding box center [1221, 19] width 25 height 19
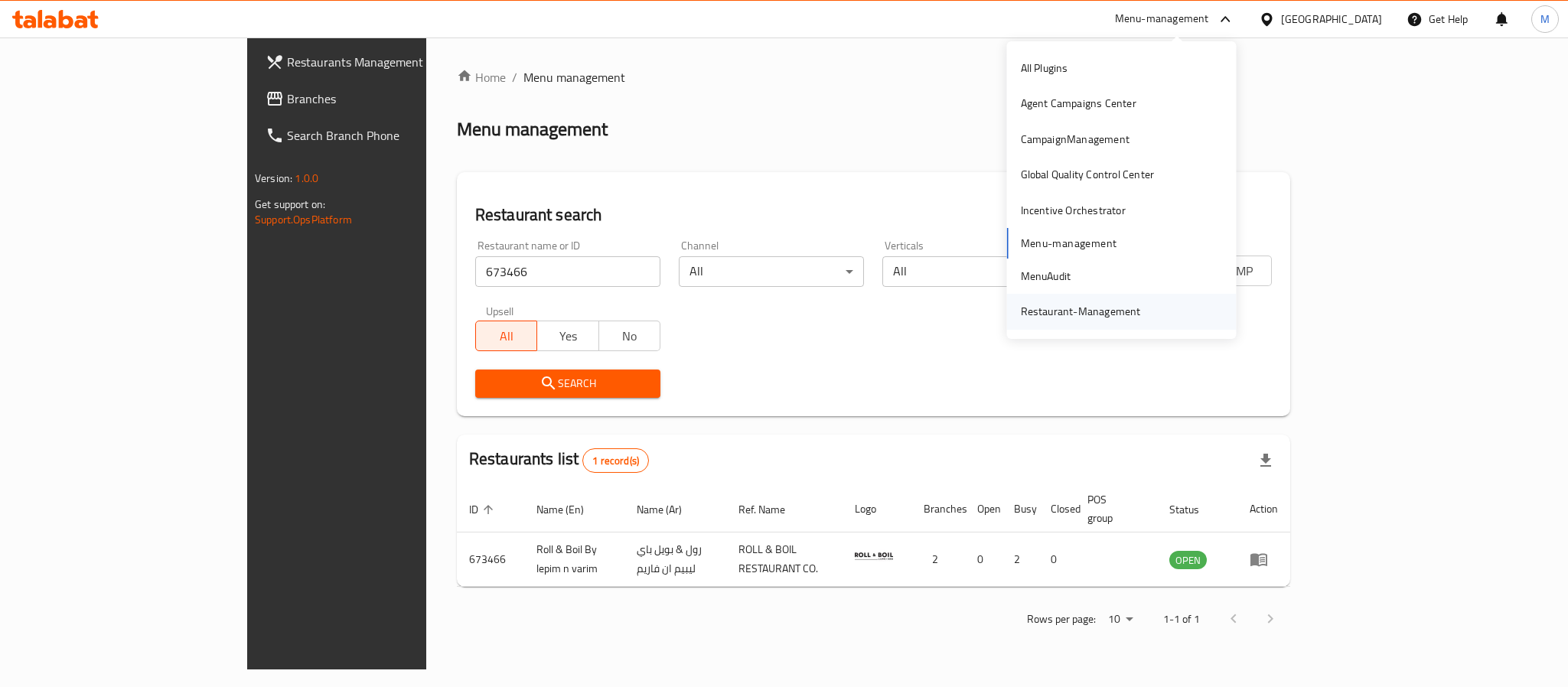
click at [1054, 293] on div "Restaurant-Management" at bounding box center [1081, 311] width 145 height 36
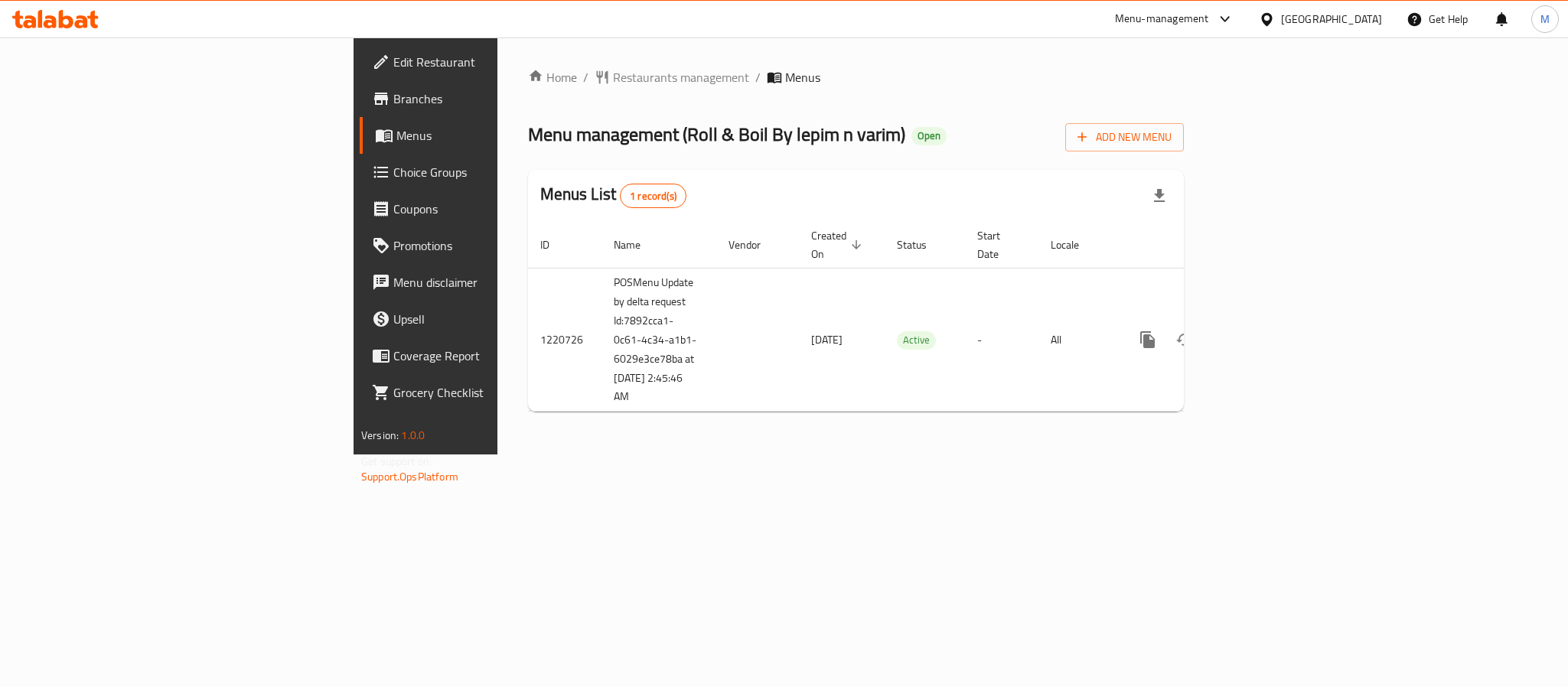
click at [394, 172] on span "Choice Groups" at bounding box center [498, 172] width 209 height 19
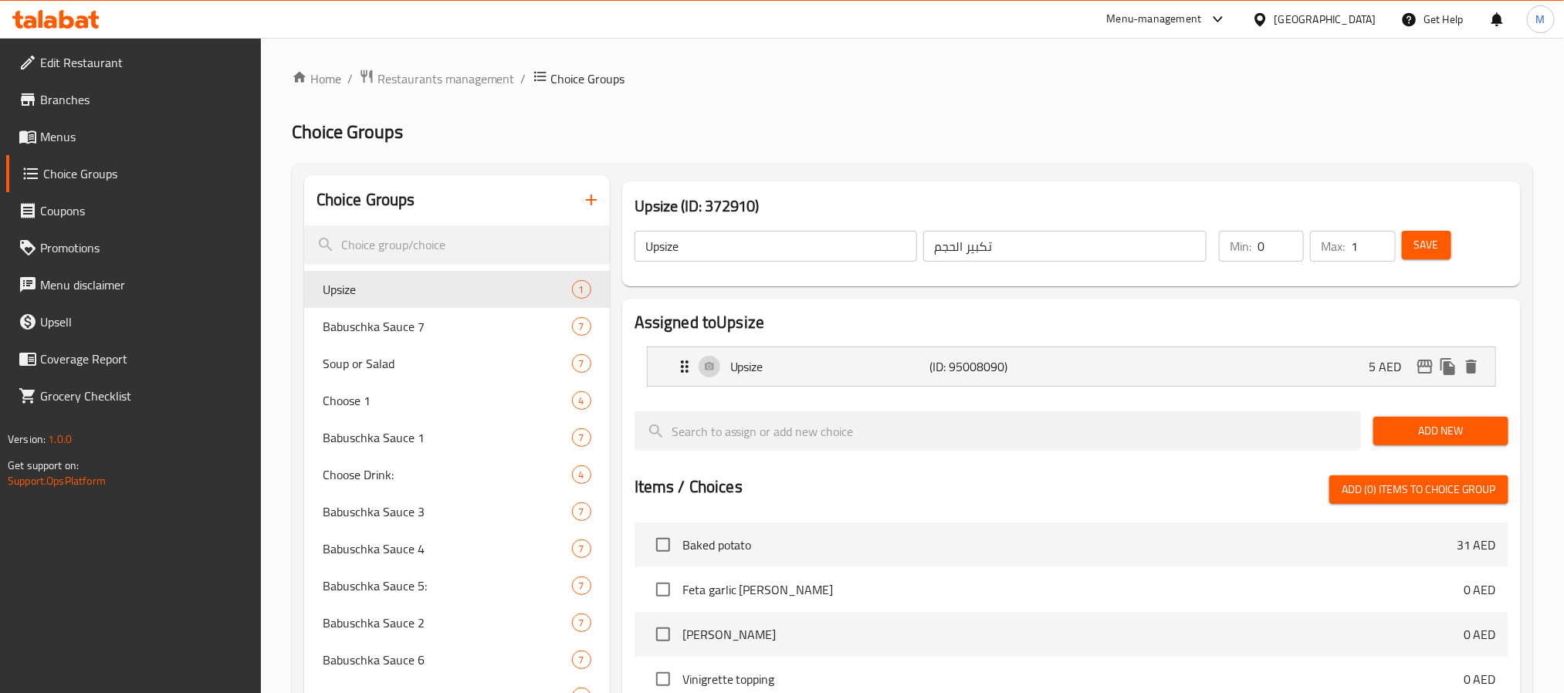
click at [84, 141] on span "Menus" at bounding box center [144, 136] width 208 height 19
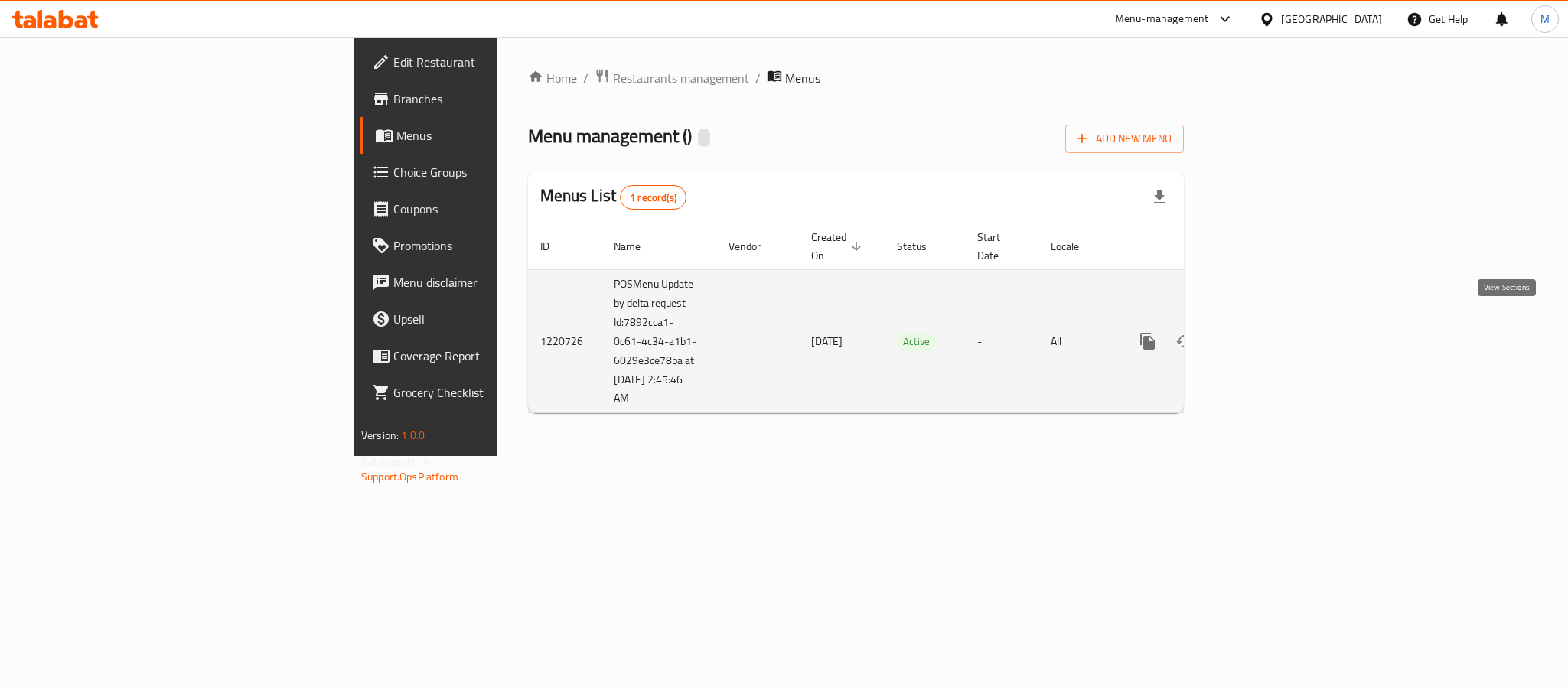
click at [1267, 332] on icon "enhanced table" at bounding box center [1258, 341] width 19 height 19
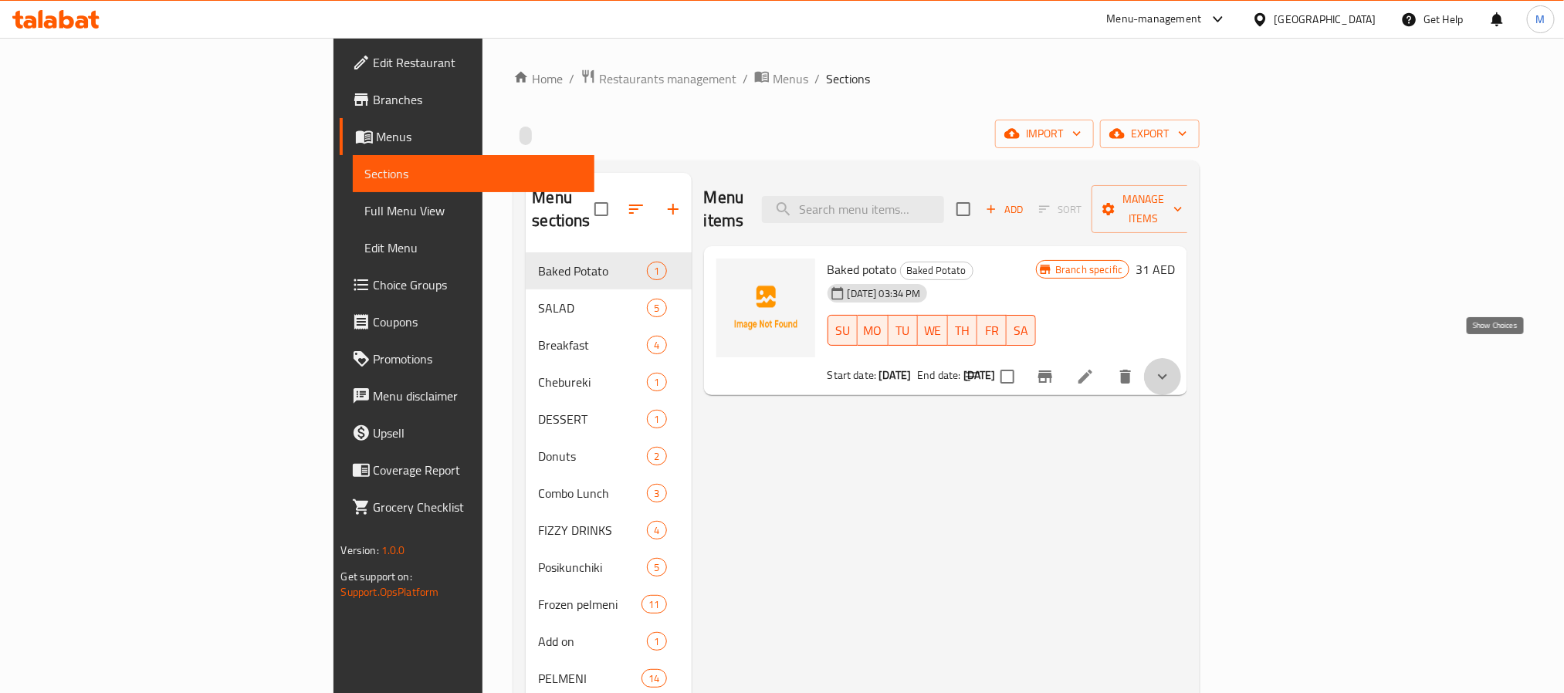
click at [1172, 367] on icon "show more" at bounding box center [1162, 376] width 19 height 19
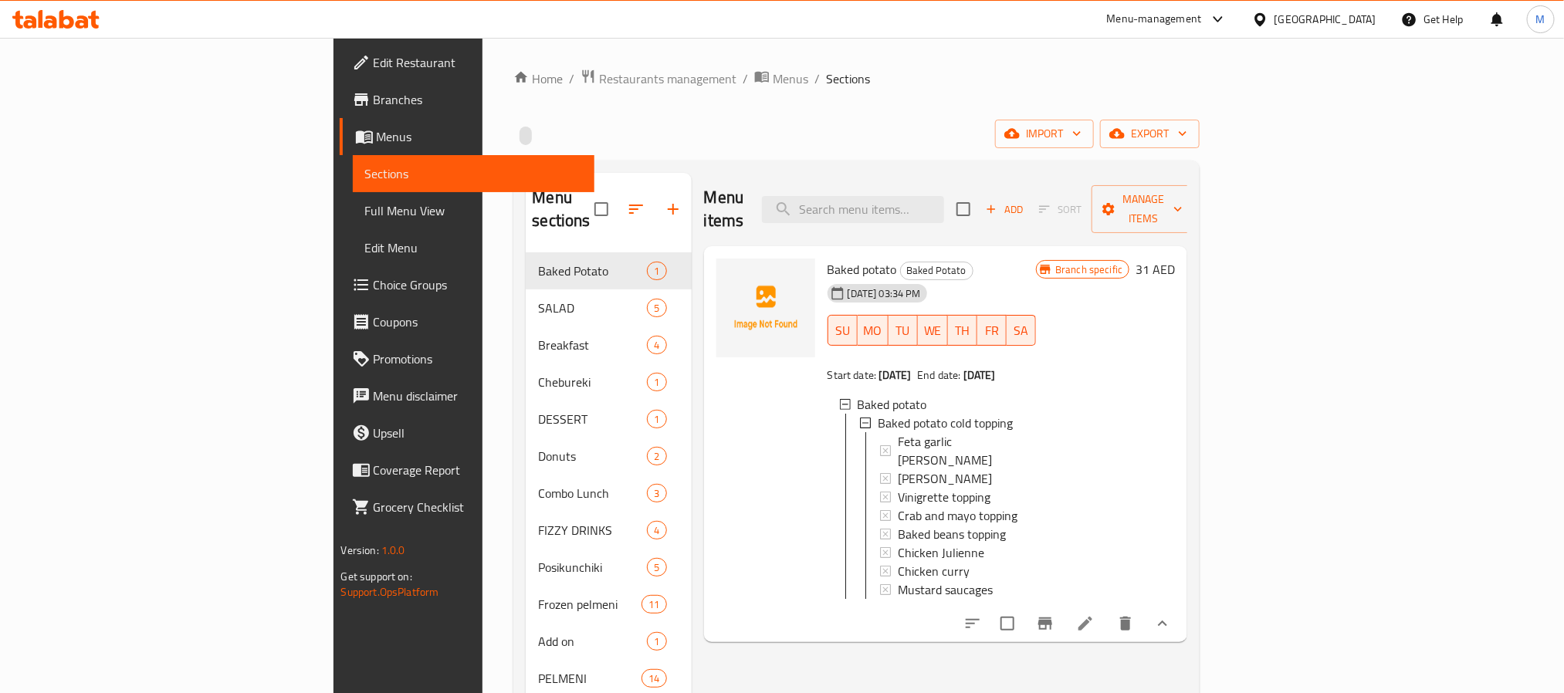
scroll to position [116, 0]
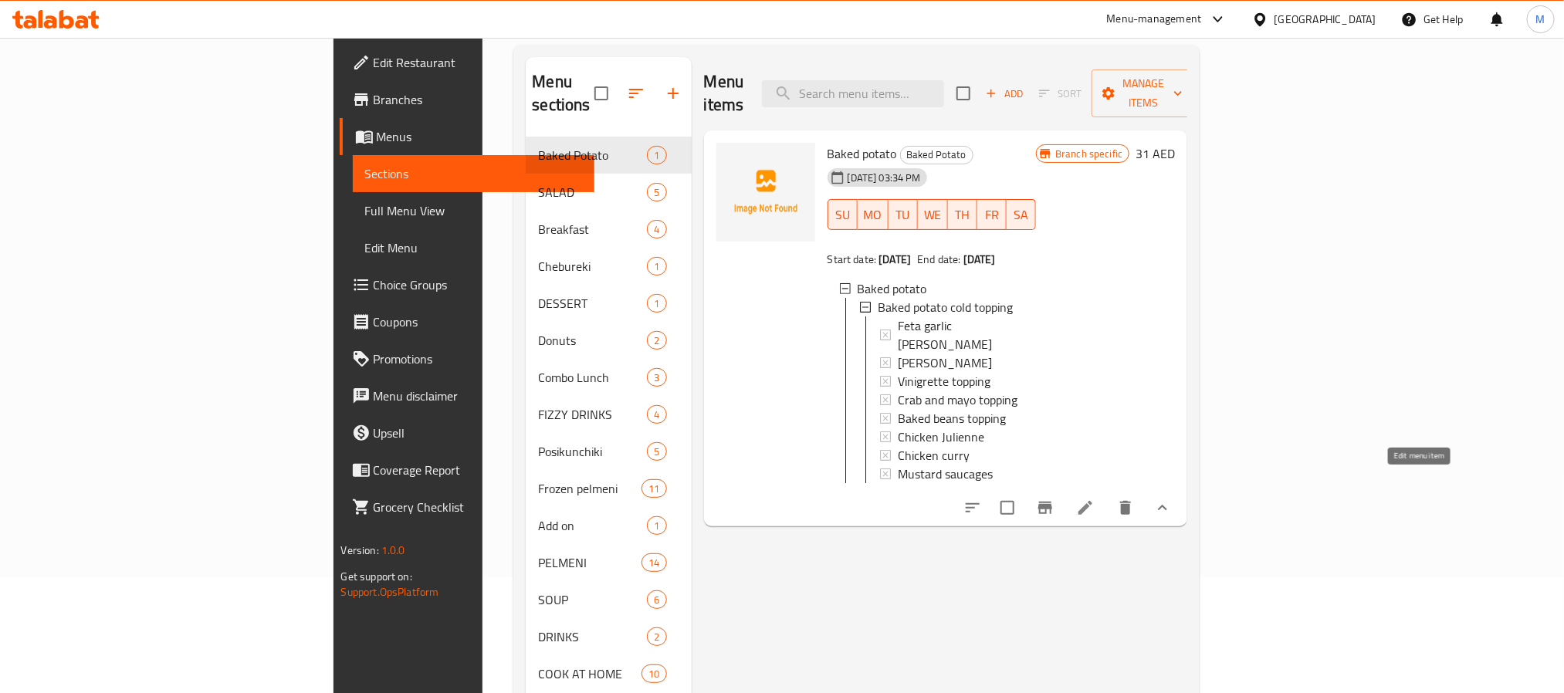
click at [1094, 499] on icon at bounding box center [1085, 508] width 19 height 19
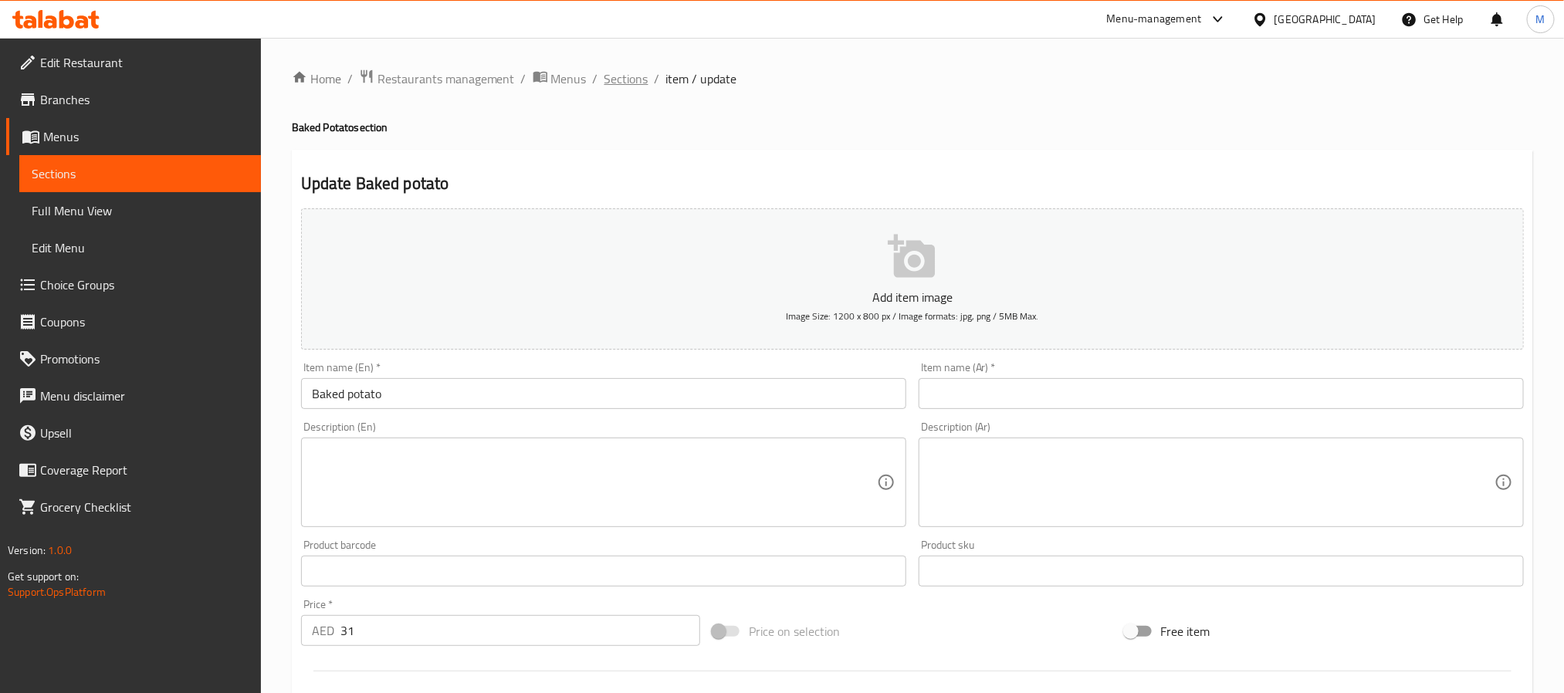
click at [631, 74] on span "Sections" at bounding box center [626, 78] width 44 height 19
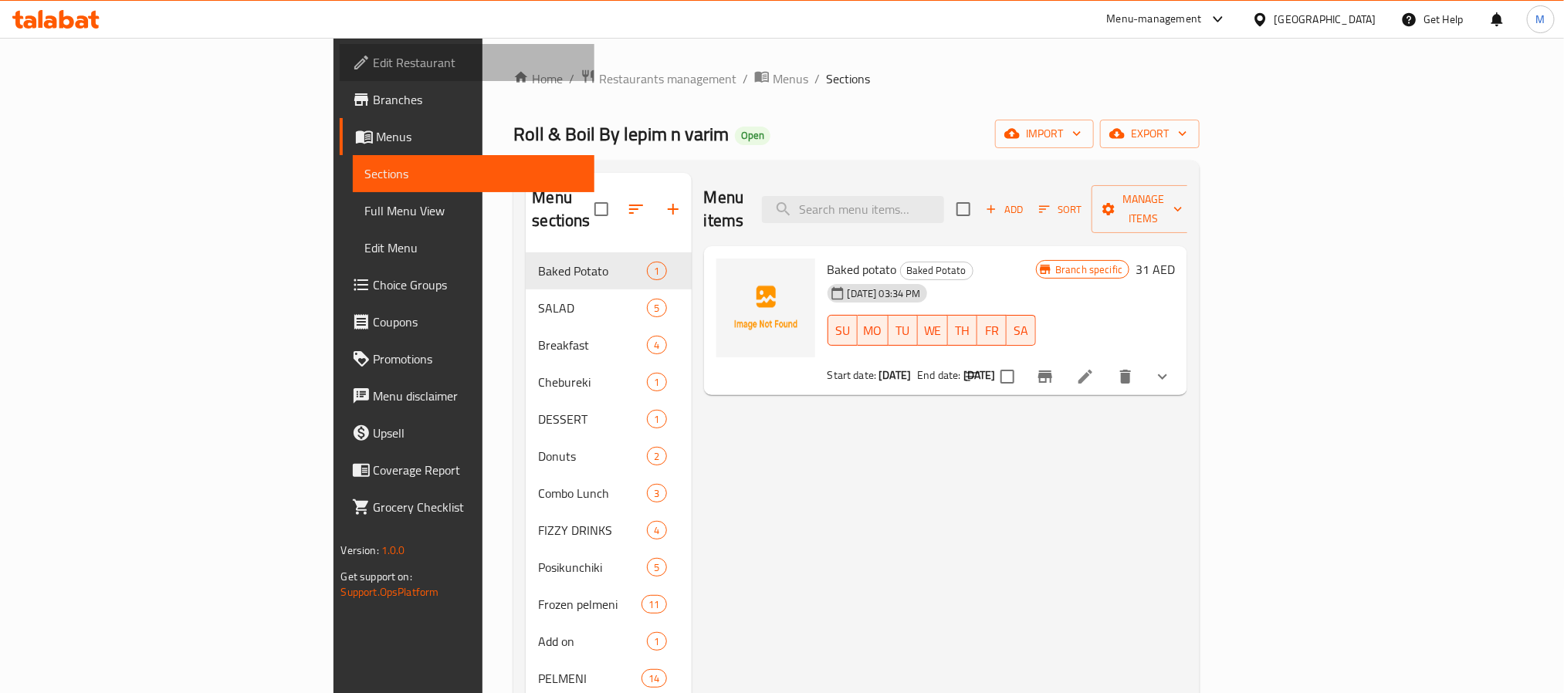
click at [374, 63] on span "Edit Restaurant" at bounding box center [478, 62] width 208 height 19
